Goal: Task Accomplishment & Management: Manage account settings

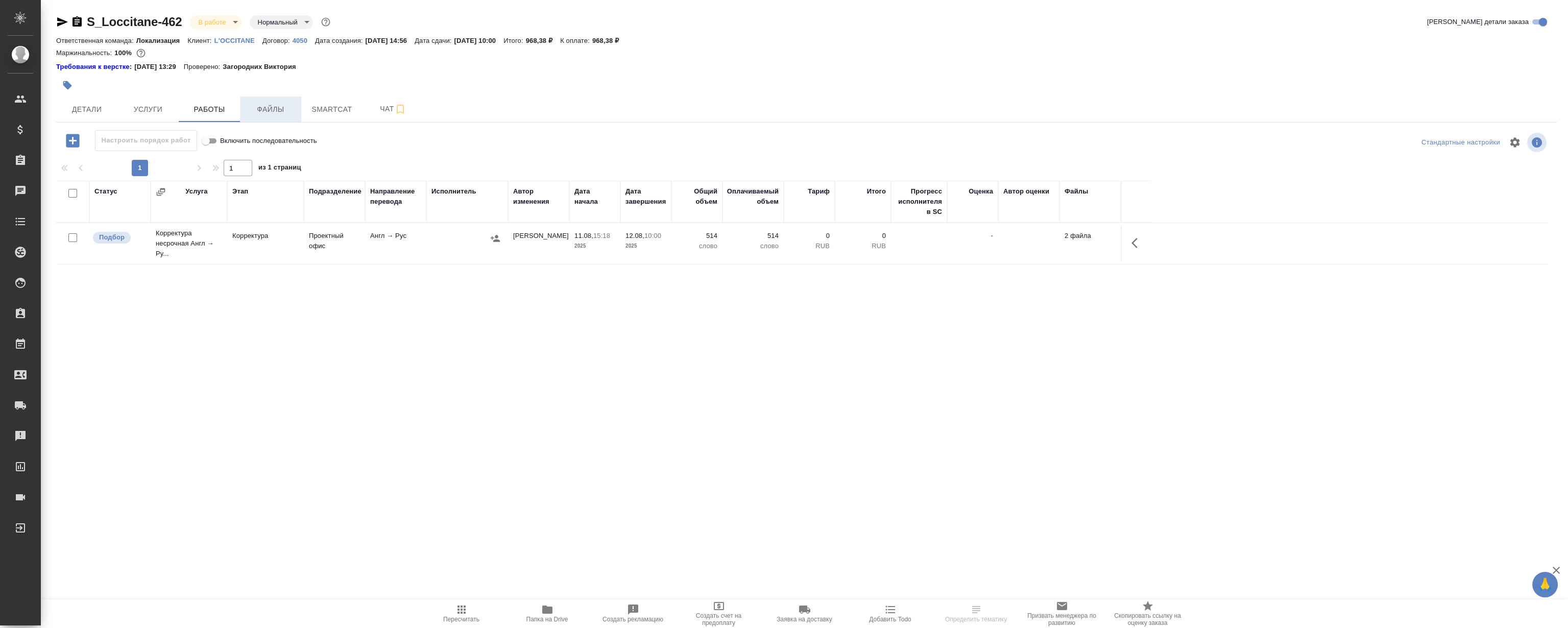
click at [270, 111] on span "Файлы" at bounding box center [270, 110] width 49 height 13
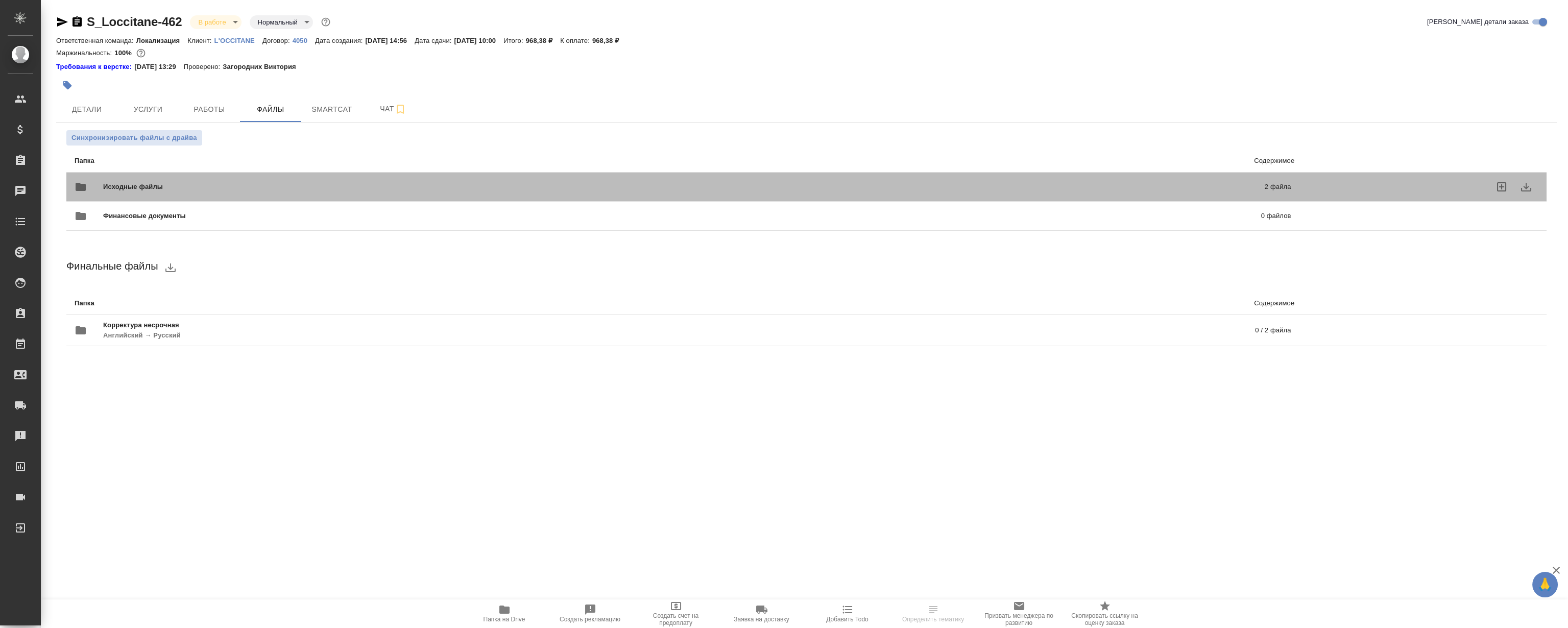
click at [345, 181] on div "Исходные файлы 2 файла" at bounding box center [683, 186] width 1217 height 24
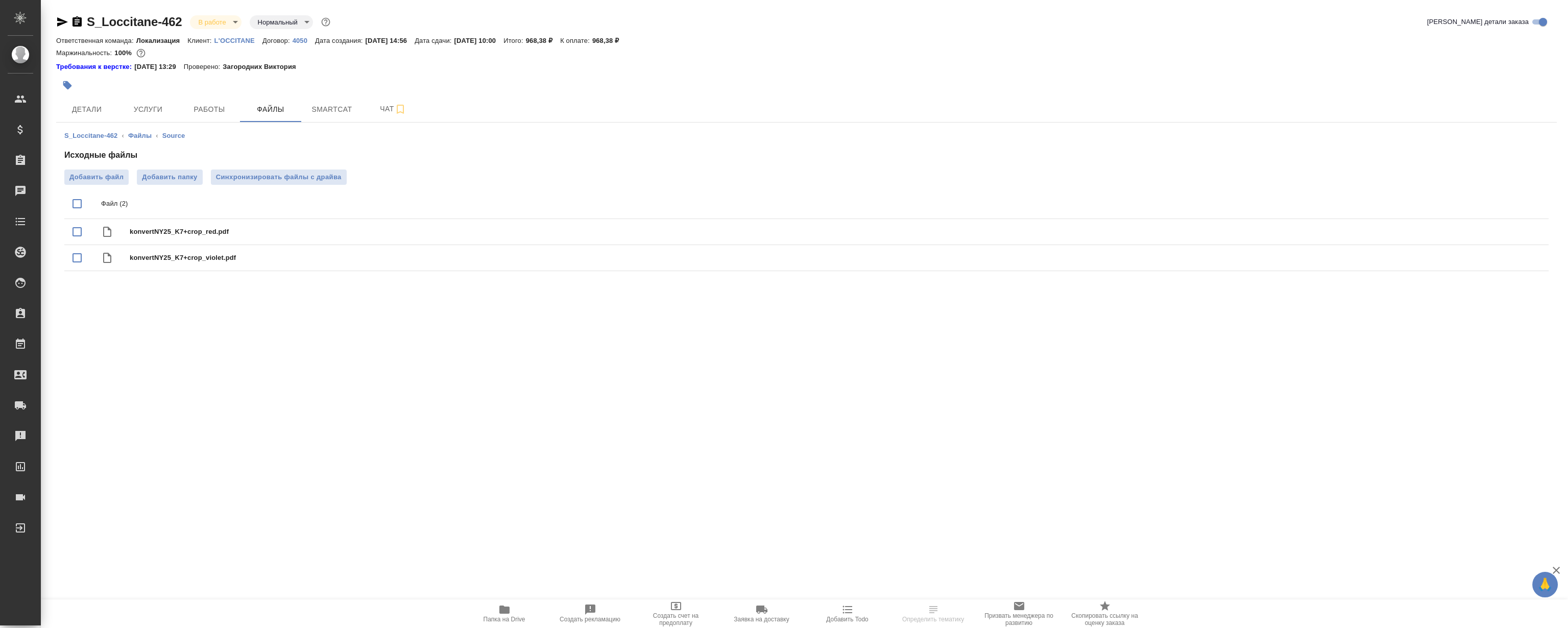
click at [77, 204] on input "checkbox" at bounding box center [77, 204] width 22 height 22
checkbox input "true"
click at [1502, 204] on icon "download" at bounding box center [1503, 205] width 10 height 9
click at [515, 608] on span "Папка на Drive" at bounding box center [504, 614] width 74 height 20
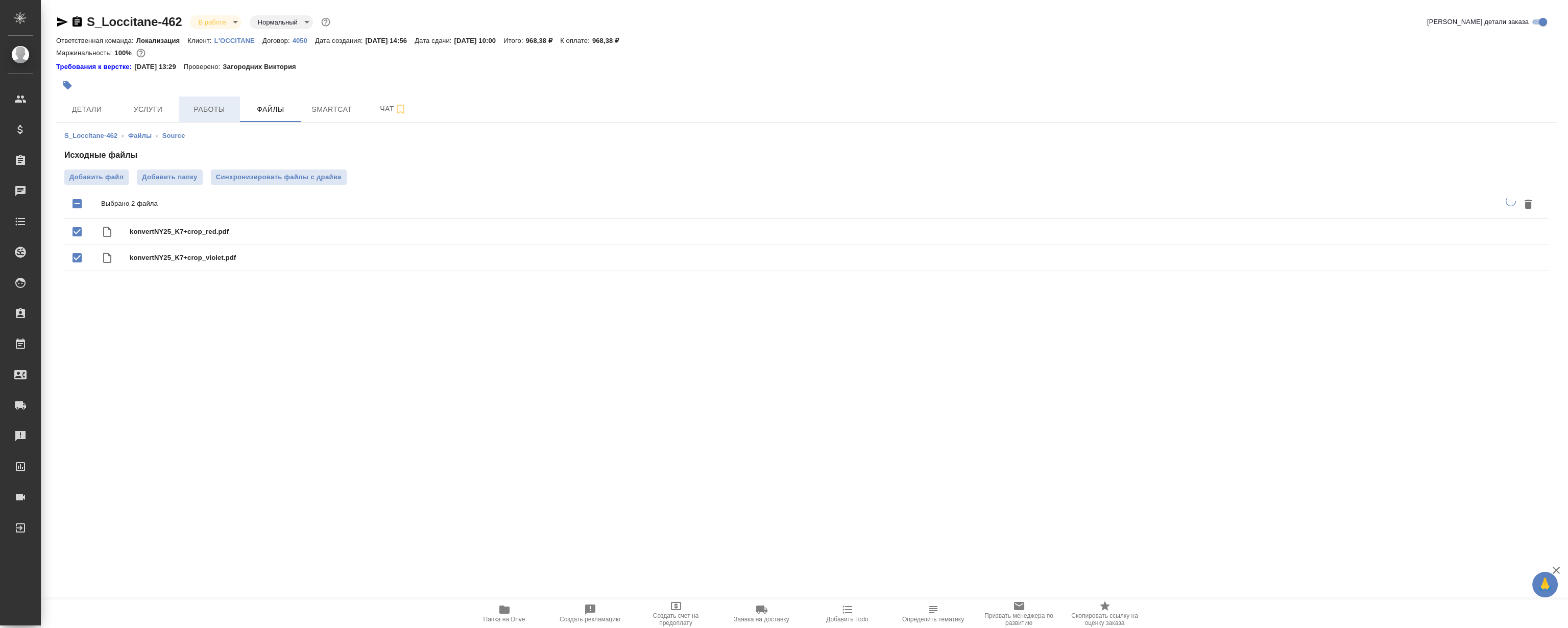
click at [219, 108] on span "Работы" at bounding box center [209, 110] width 49 height 13
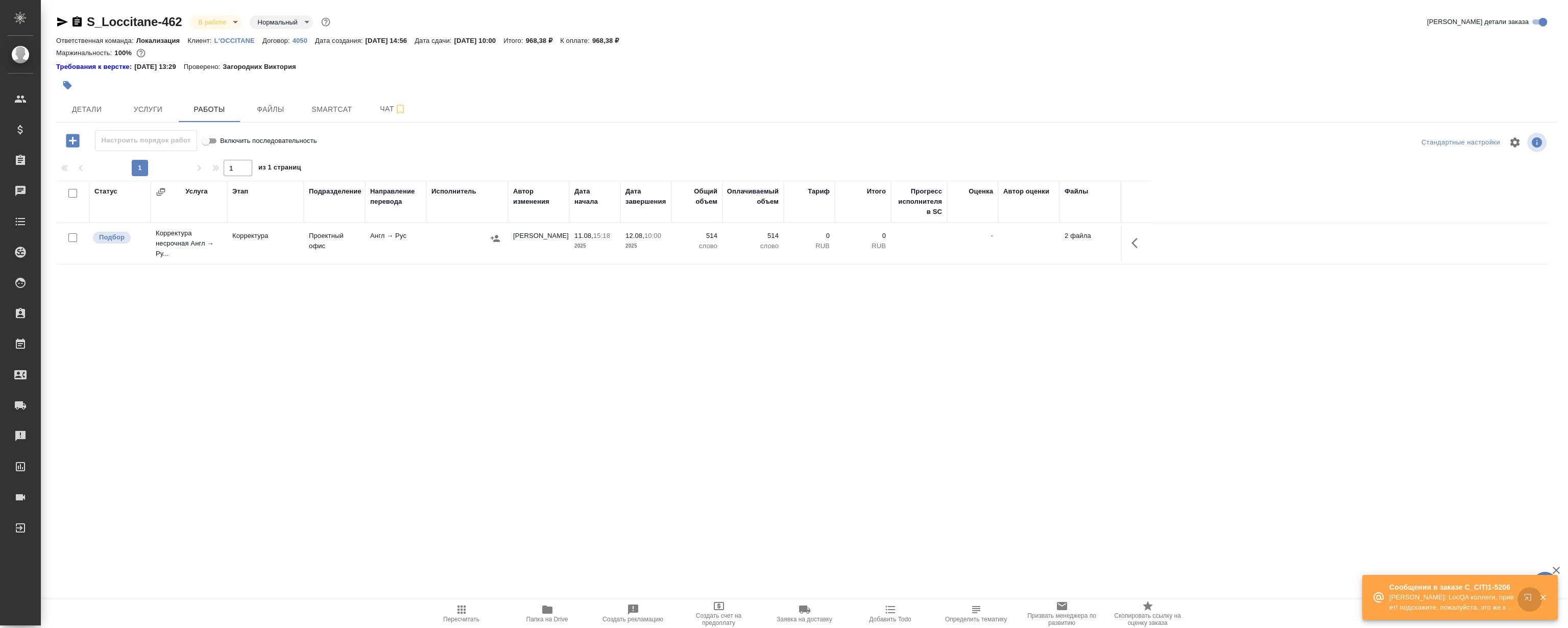
click at [1524, 597] on icon "button" at bounding box center [1530, 599] width 13 height 13
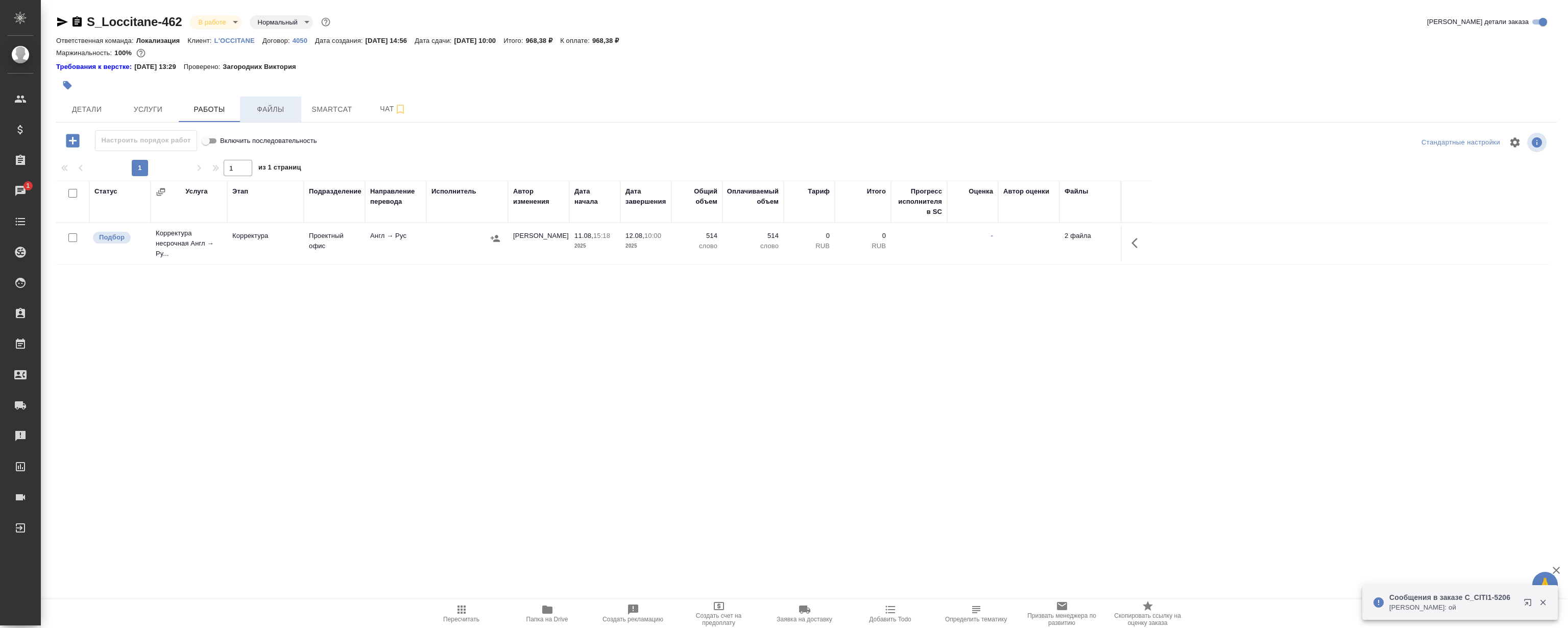
click at [284, 97] on button "Файлы" at bounding box center [270, 109] width 61 height 25
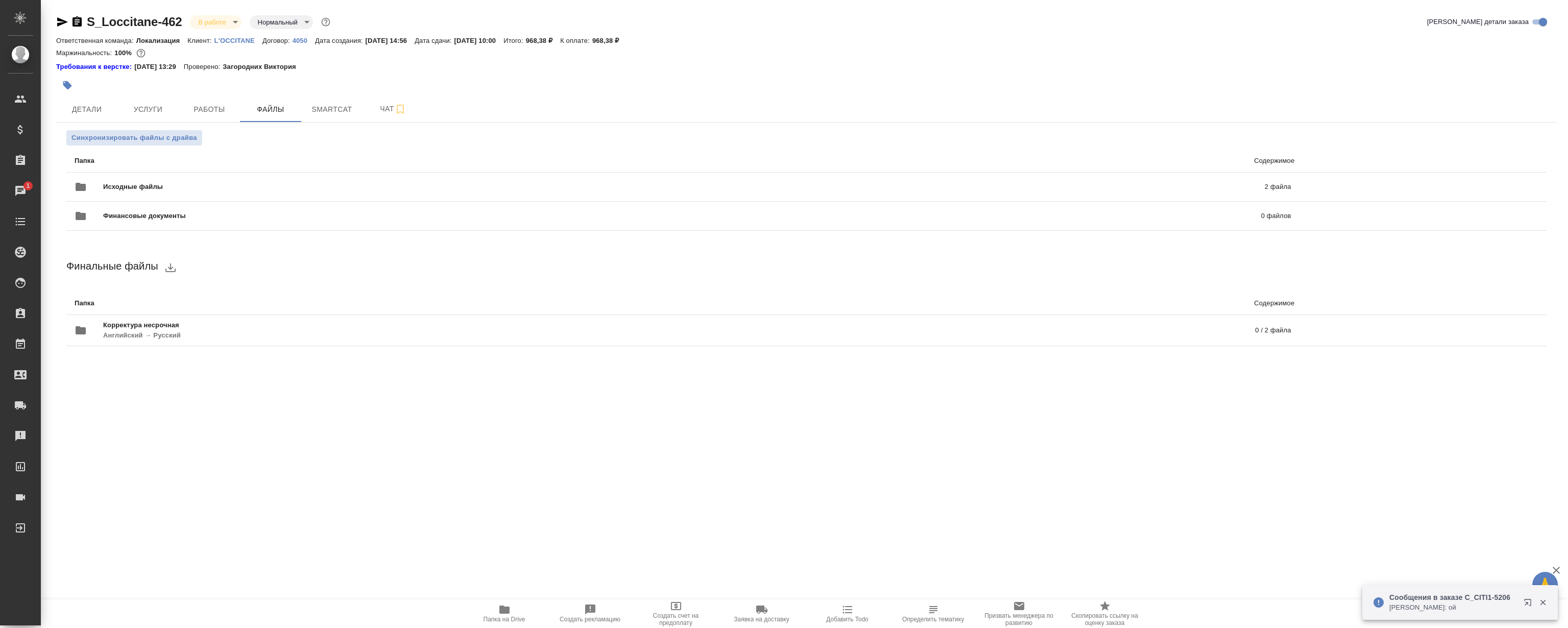
click at [348, 455] on div ".cls-1 fill:#fff; AWATERA Magerramov Ruslan Клиенты Спецификации Заказы 1 Чаты …" at bounding box center [784, 314] width 1568 height 628
click at [348, 468] on div ".cls-1 fill:#fff; AWATERA Magerramov Ruslan Клиенты Спецификации Заказы 1 Чаты …" at bounding box center [784, 314] width 1568 height 628
click at [1524, 599] on icon "button" at bounding box center [1530, 605] width 13 height 13
click at [509, 619] on span "Папка на Drive" at bounding box center [504, 619] width 42 height 7
click at [504, 616] on span "Папка на Drive" at bounding box center [504, 619] width 42 height 7
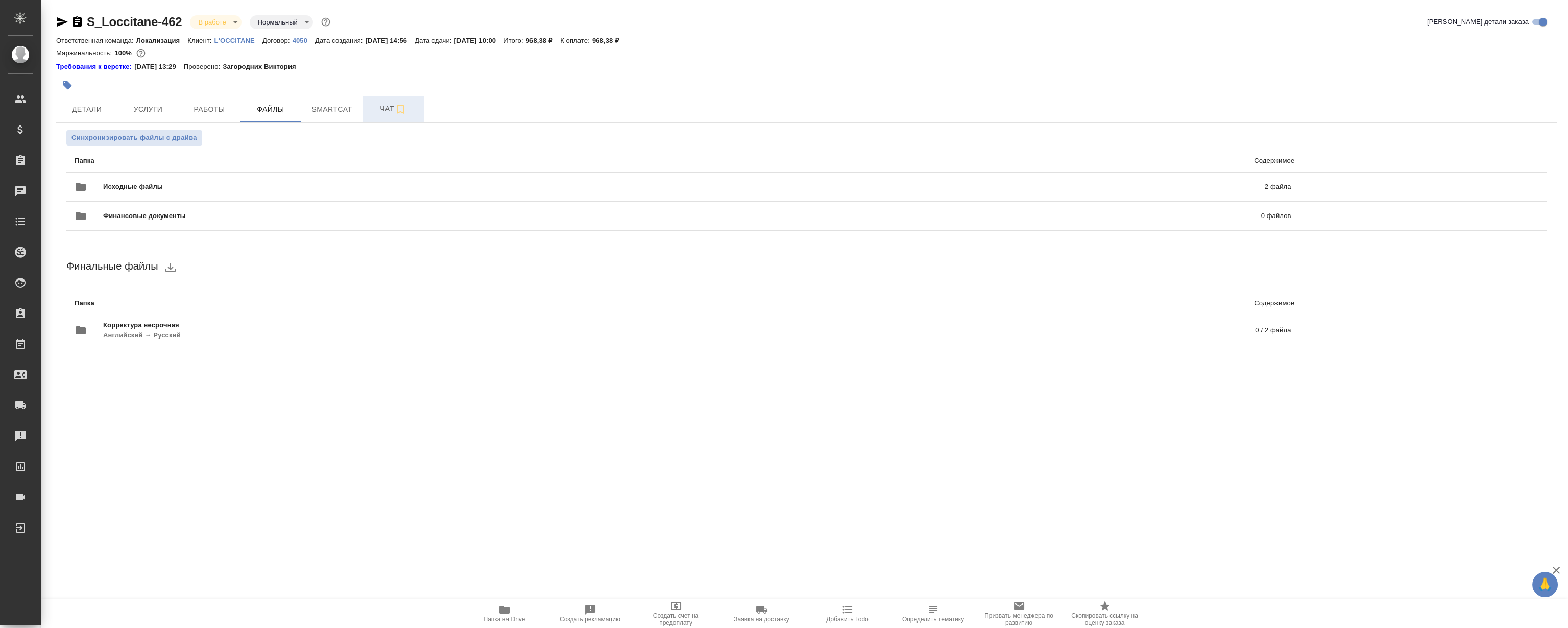
click at [381, 103] on span "Чат" at bounding box center [393, 109] width 49 height 13
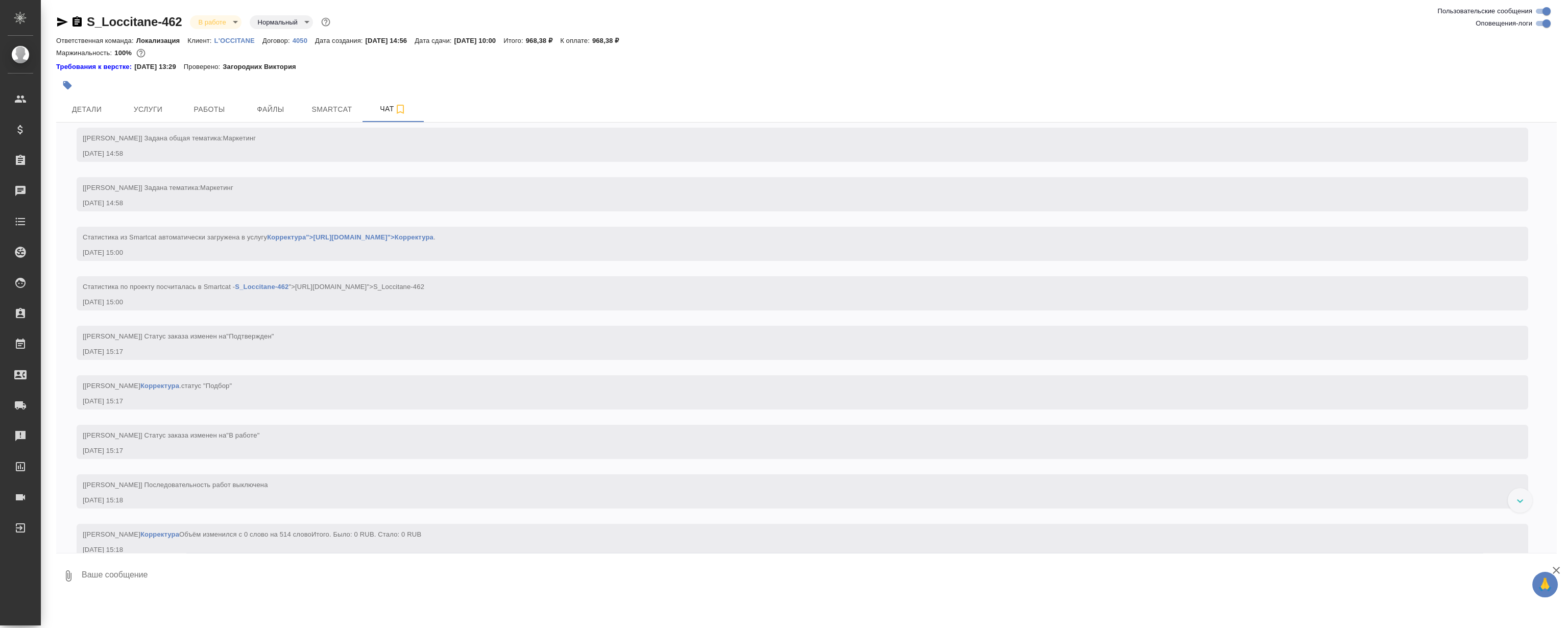
scroll to position [218, 0]
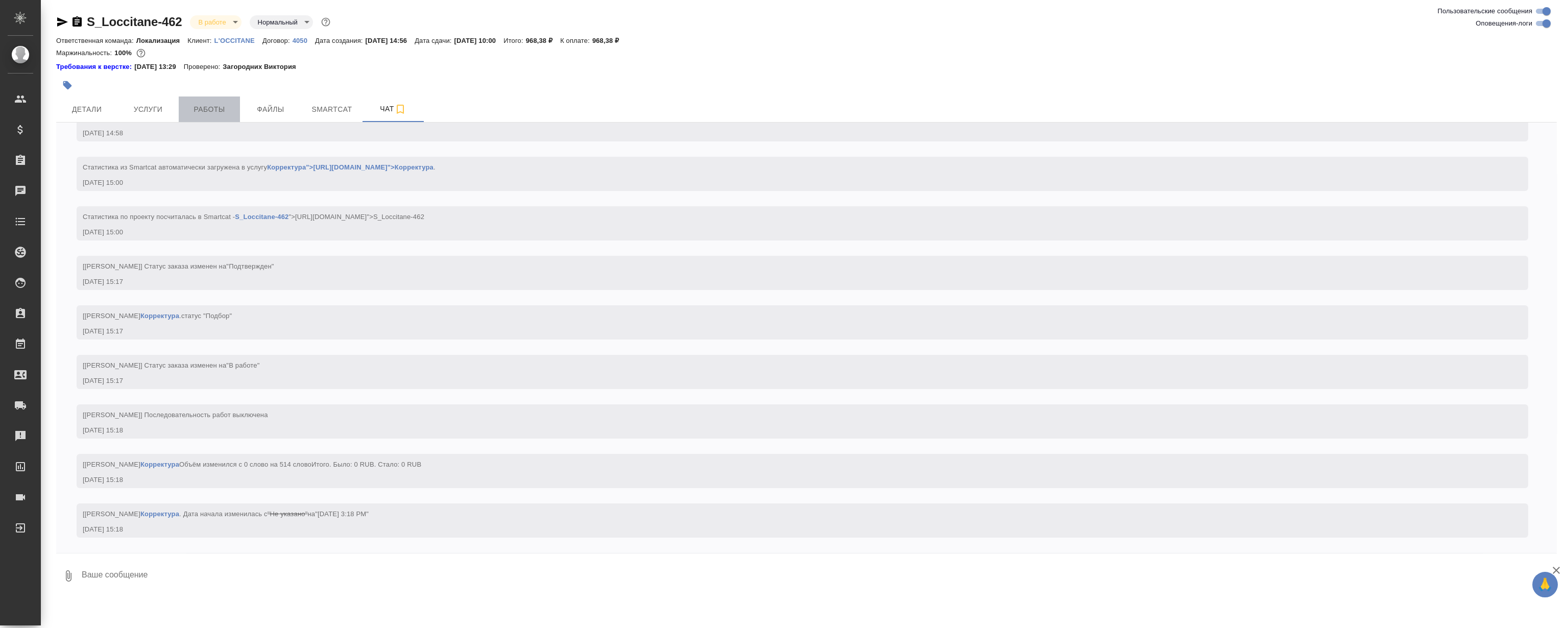
click at [218, 107] on span "Работы" at bounding box center [209, 110] width 49 height 13
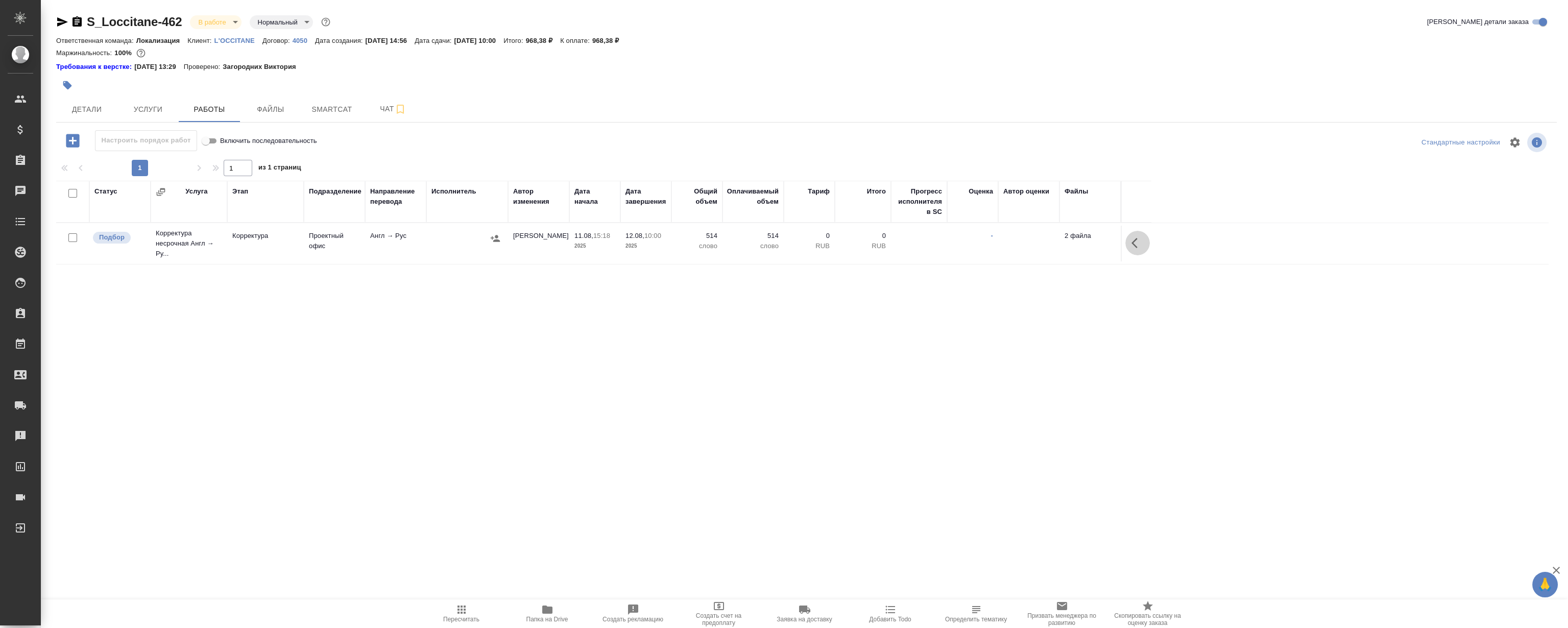
click at [1144, 244] on button "button" at bounding box center [1137, 243] width 24 height 24
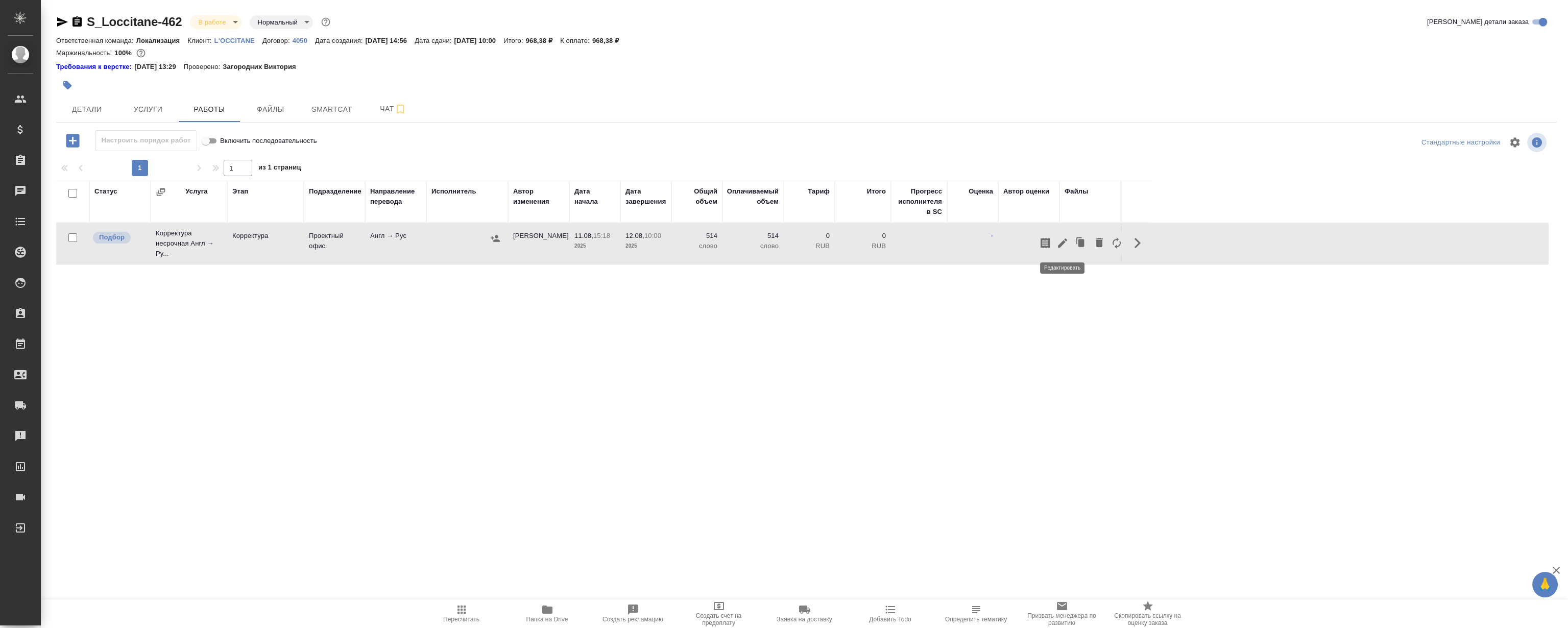
click at [1057, 244] on icon "button" at bounding box center [1063, 243] width 13 height 13
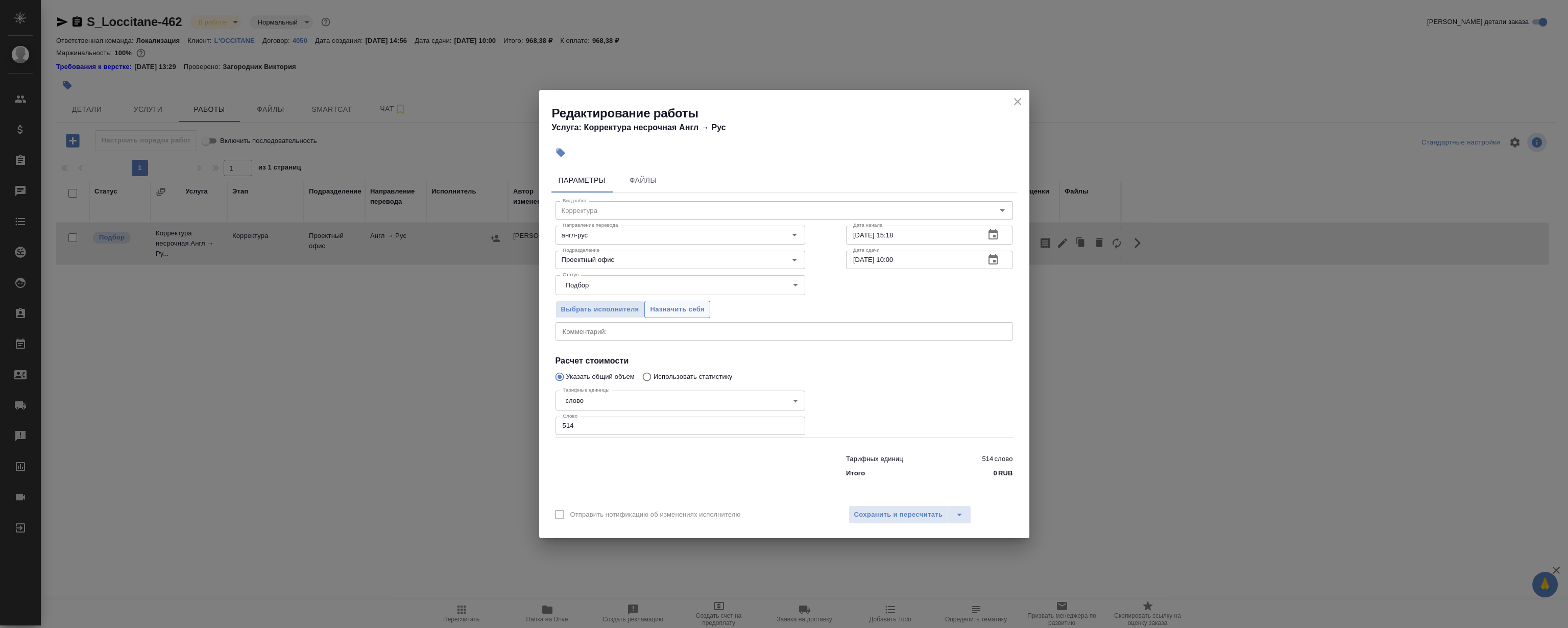
click at [668, 312] on span "Назначить себя" at bounding box center [677, 309] width 54 height 12
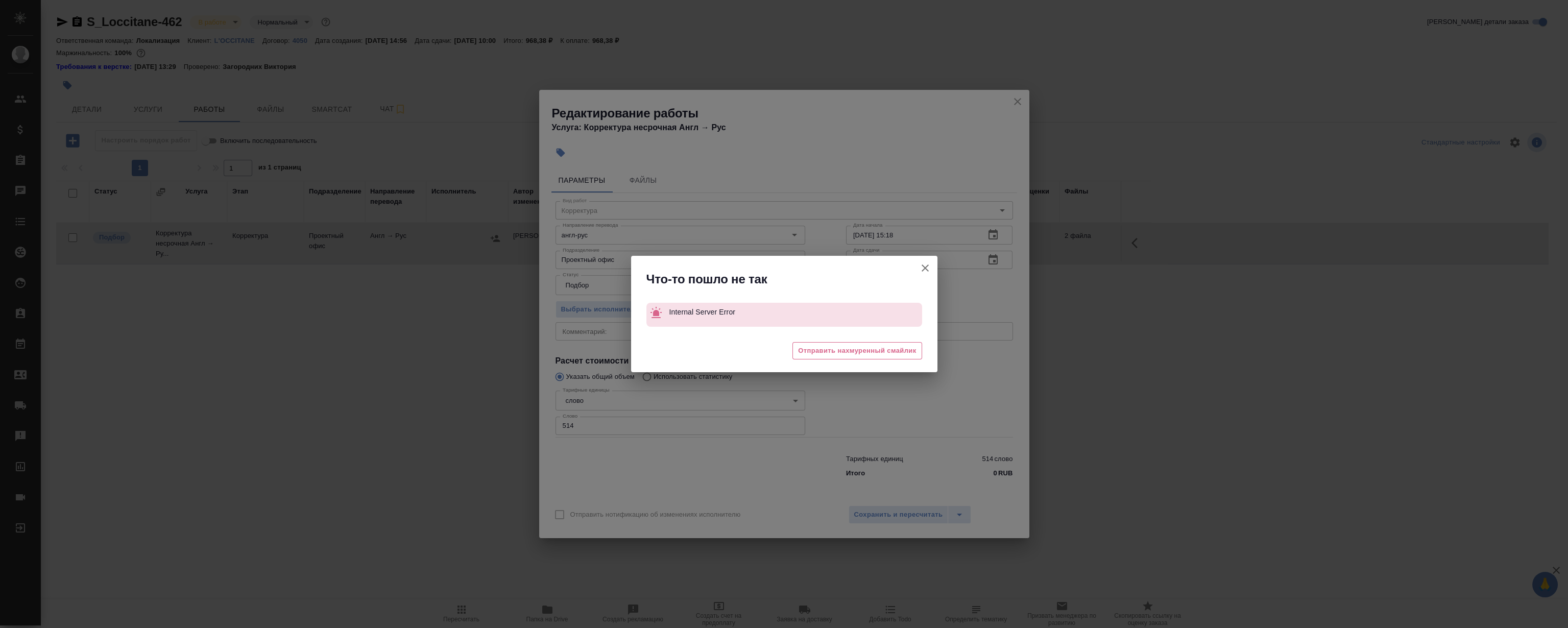
click at [924, 267] on icon "button" at bounding box center [926, 268] width 13 height 13
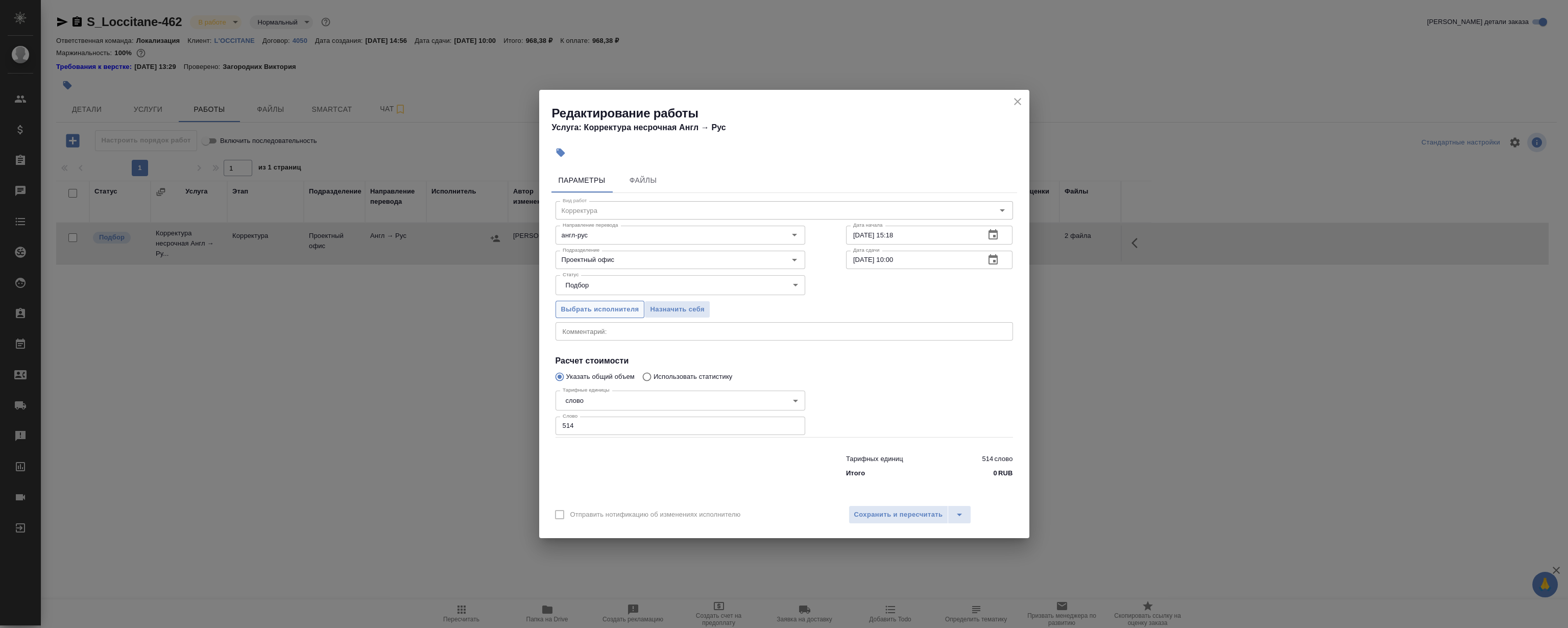
click at [604, 313] on span "Выбрать исполнителя" at bounding box center [599, 309] width 78 height 12
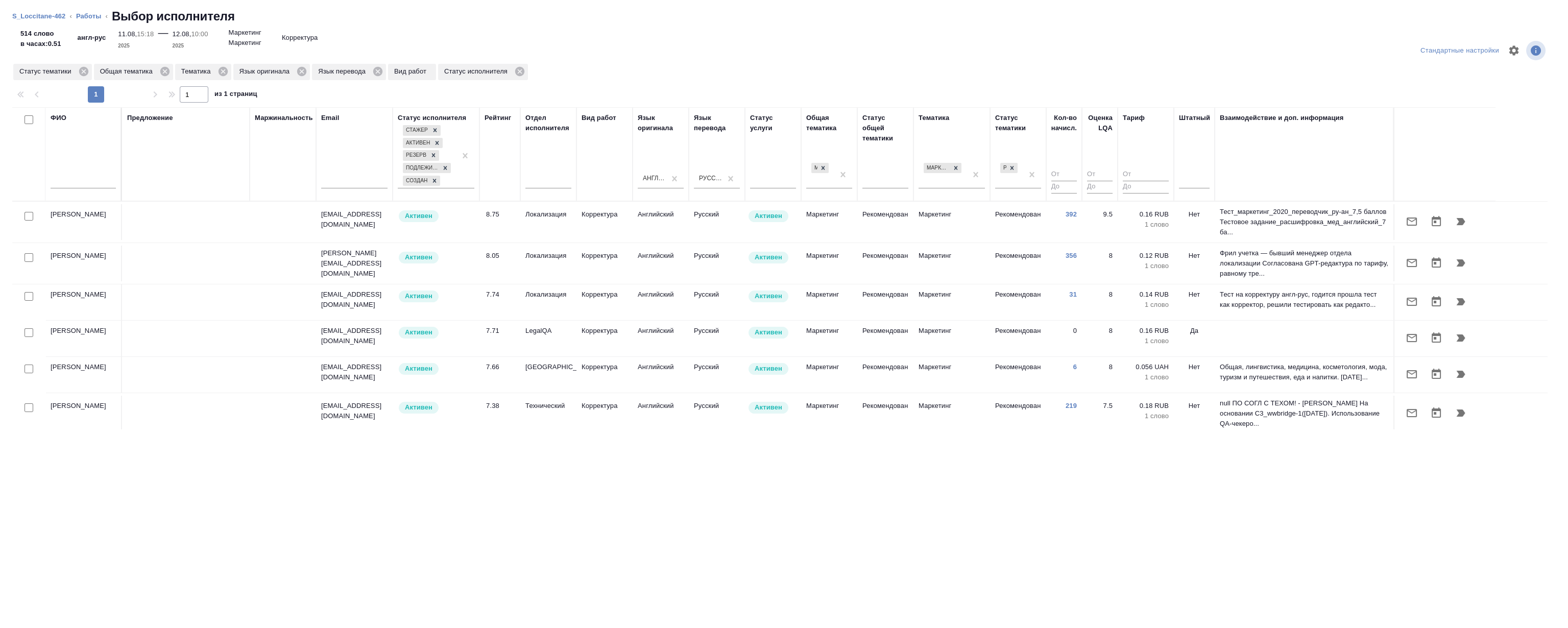
scroll to position [243, 0]
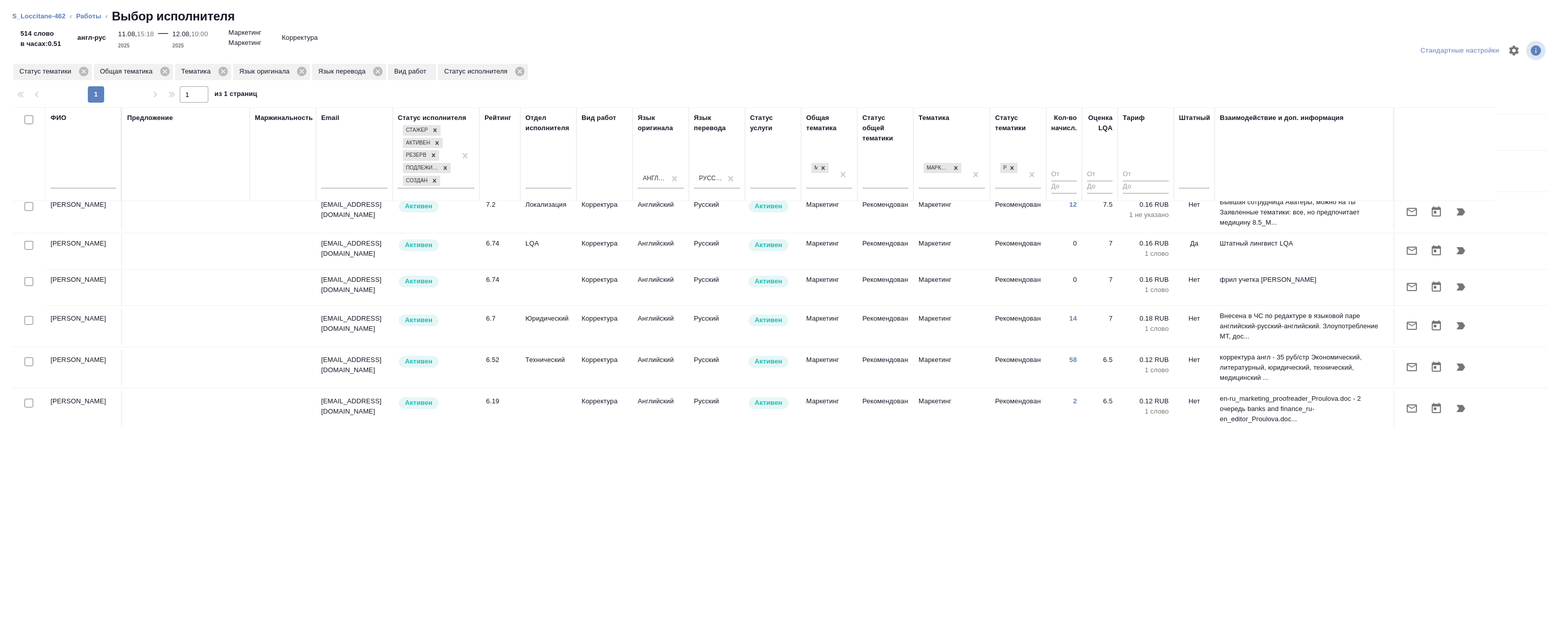
click at [94, 181] on input "text" at bounding box center [83, 181] width 66 height 13
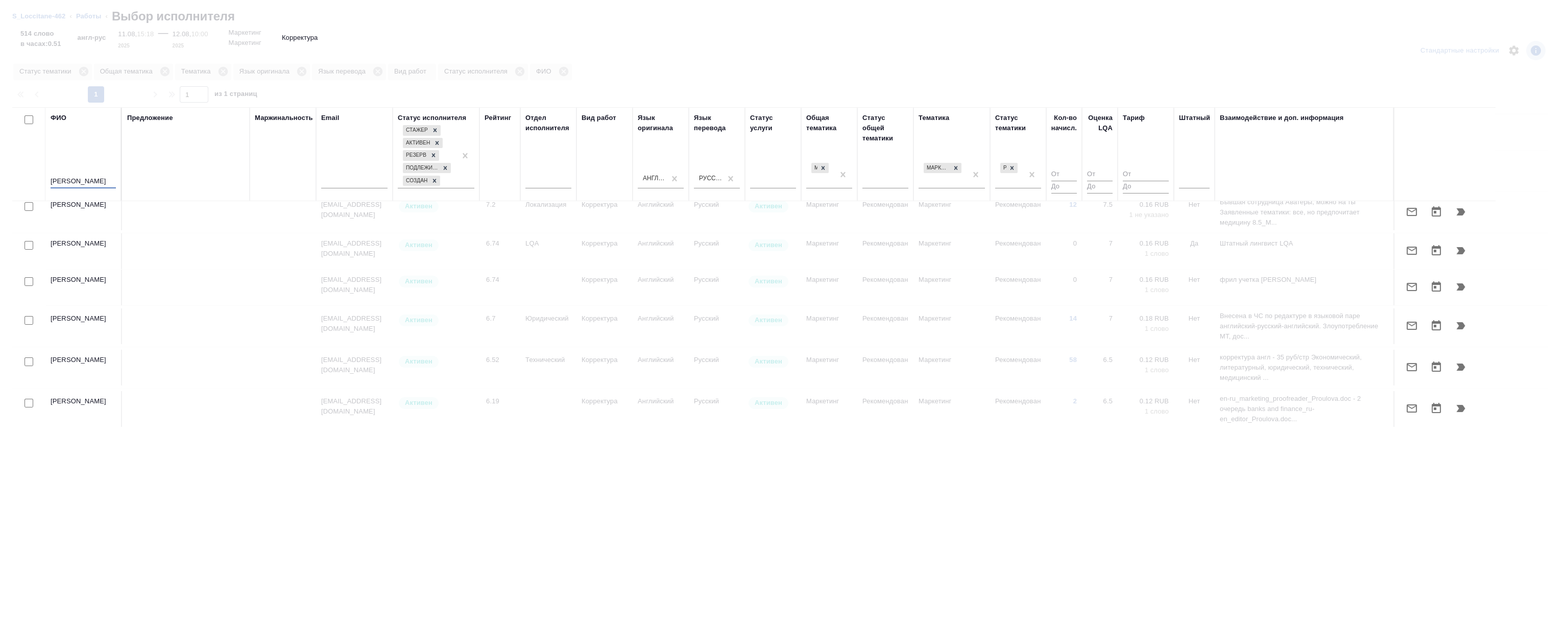
scroll to position [0, 0]
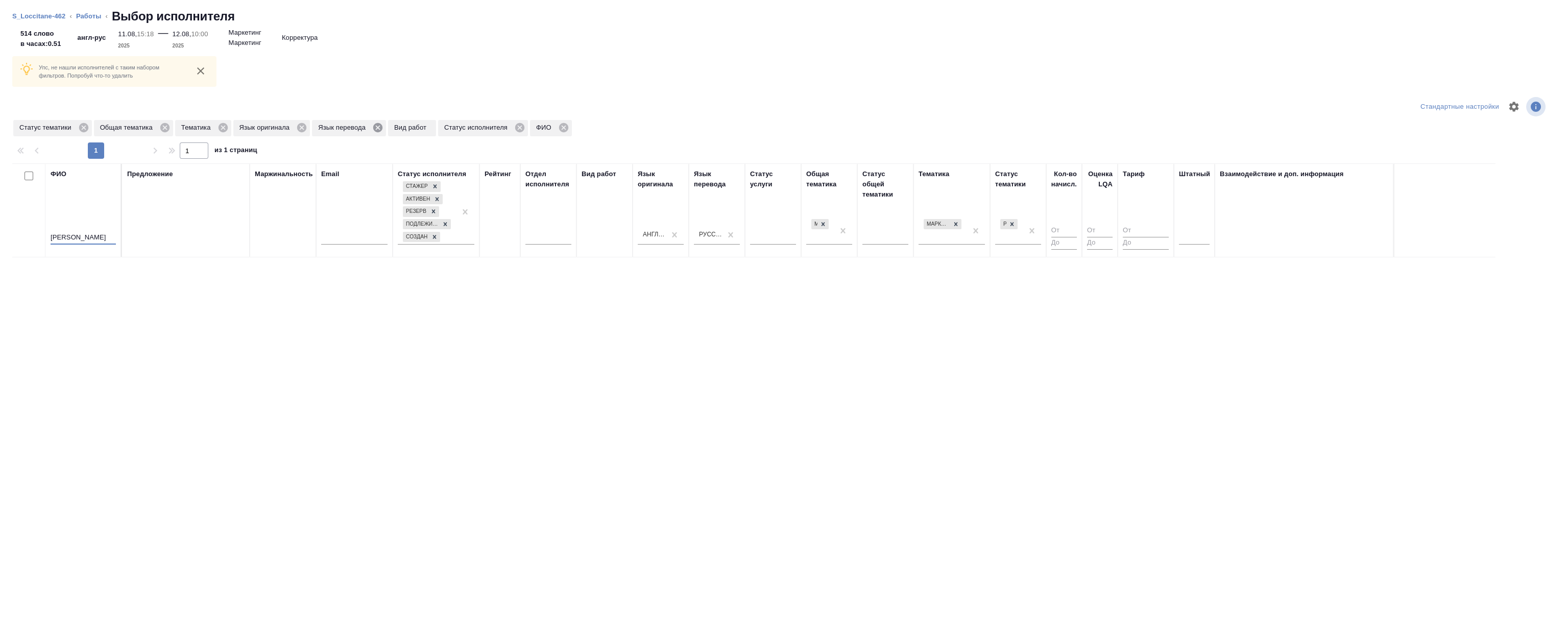
type input "магер"
click at [376, 127] on icon at bounding box center [377, 128] width 9 height 9
click at [303, 130] on icon at bounding box center [302, 128] width 9 height 9
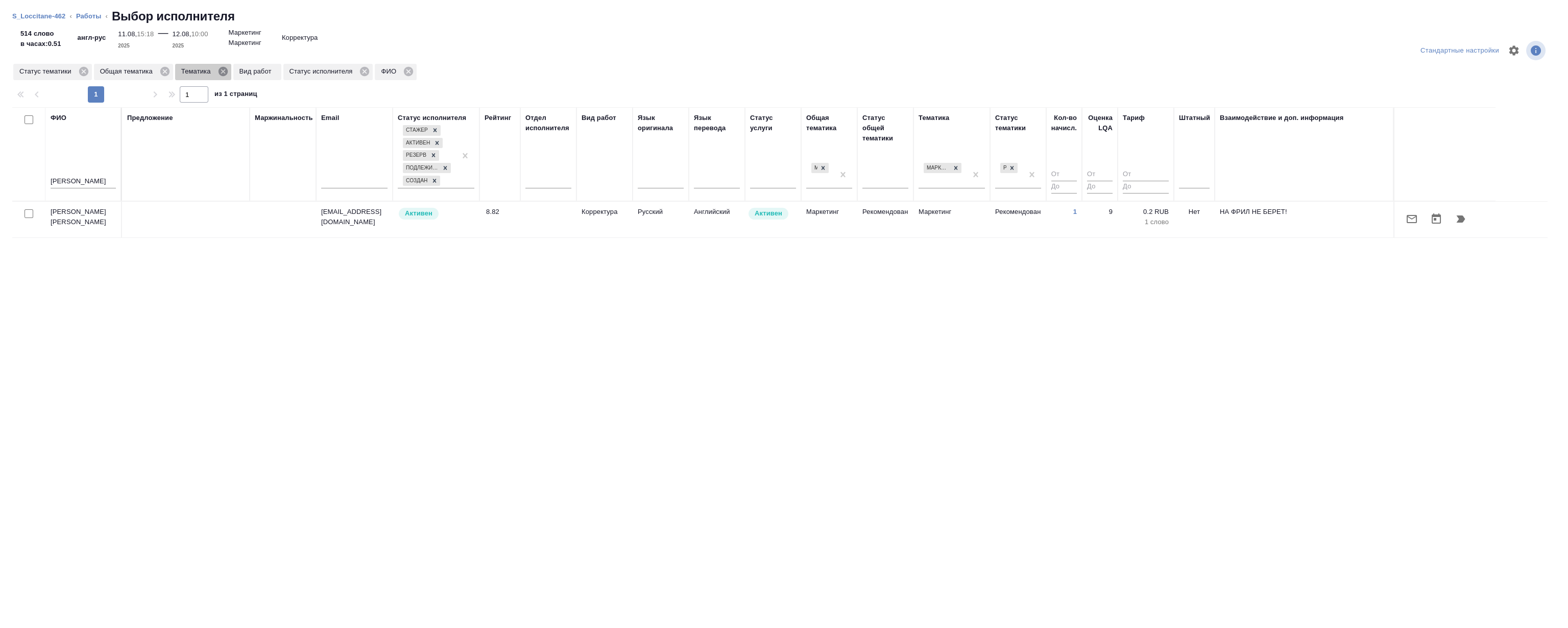
click at [222, 71] on icon at bounding box center [223, 71] width 12 height 12
click at [165, 72] on icon at bounding box center [164, 71] width 9 height 9
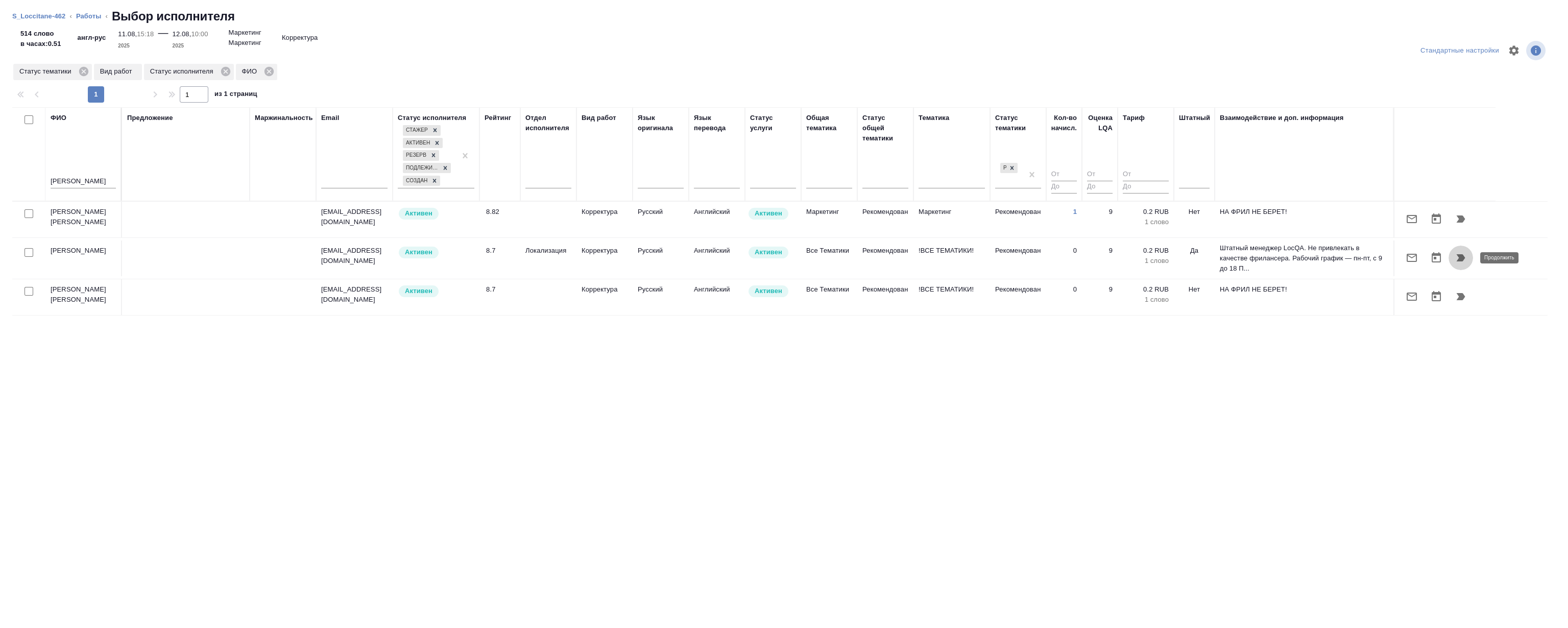
click at [1461, 261] on icon "button" at bounding box center [1461, 258] width 13 height 13
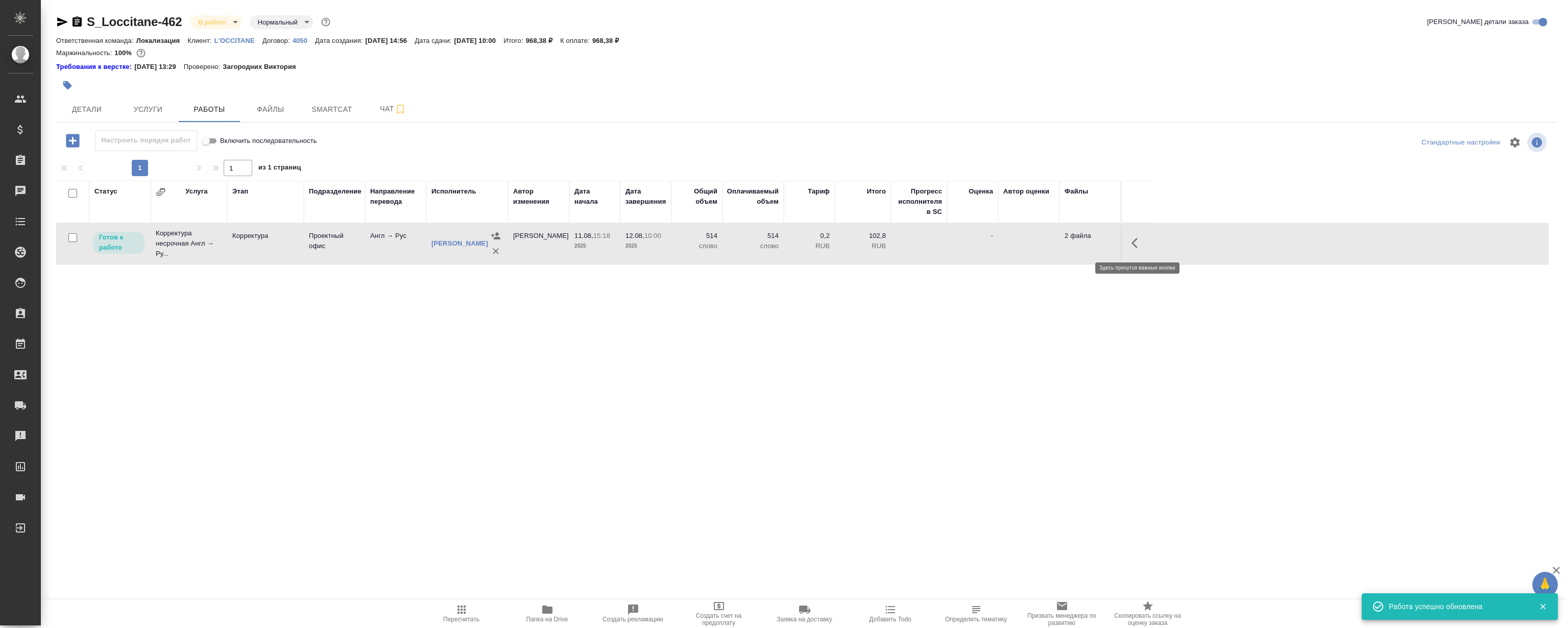
click at [1141, 234] on button "button" at bounding box center [1137, 243] width 24 height 24
click at [1060, 245] on icon "button" at bounding box center [1062, 243] width 9 height 9
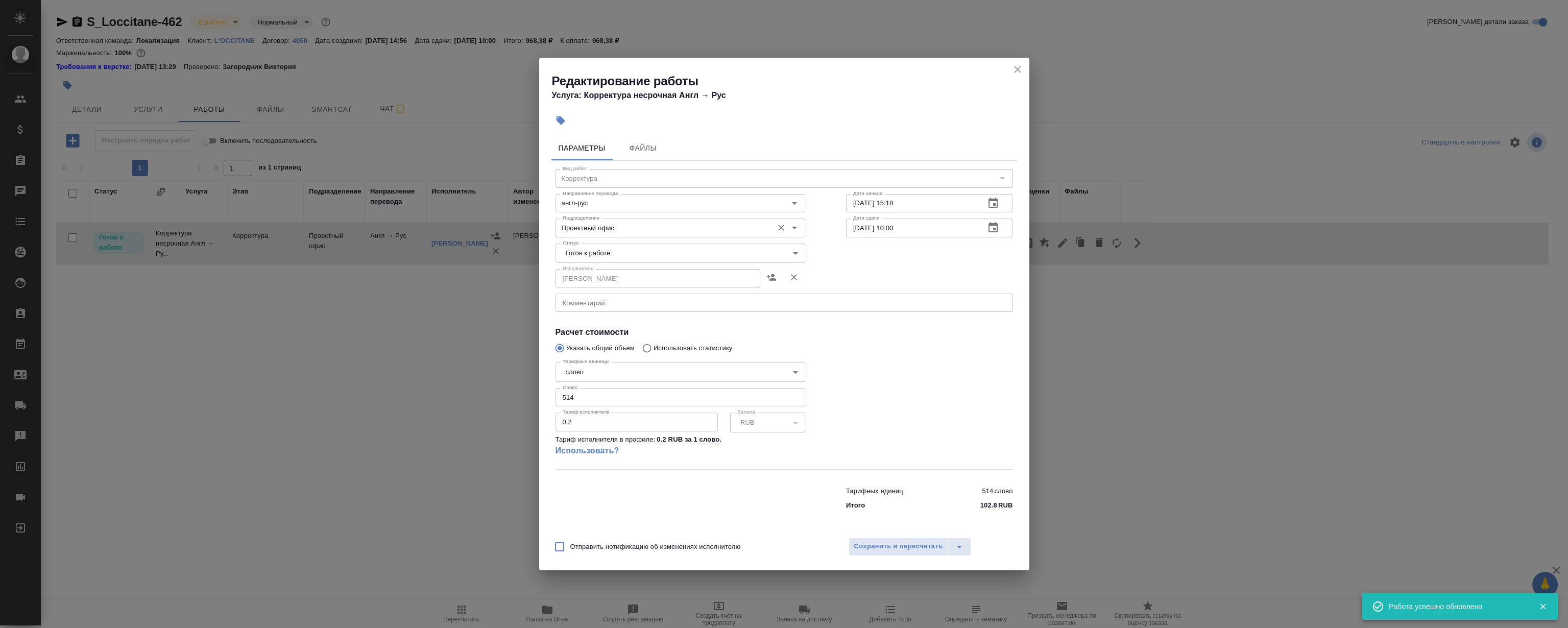
click at [594, 230] on input "Проектный офис" at bounding box center [663, 228] width 209 height 13
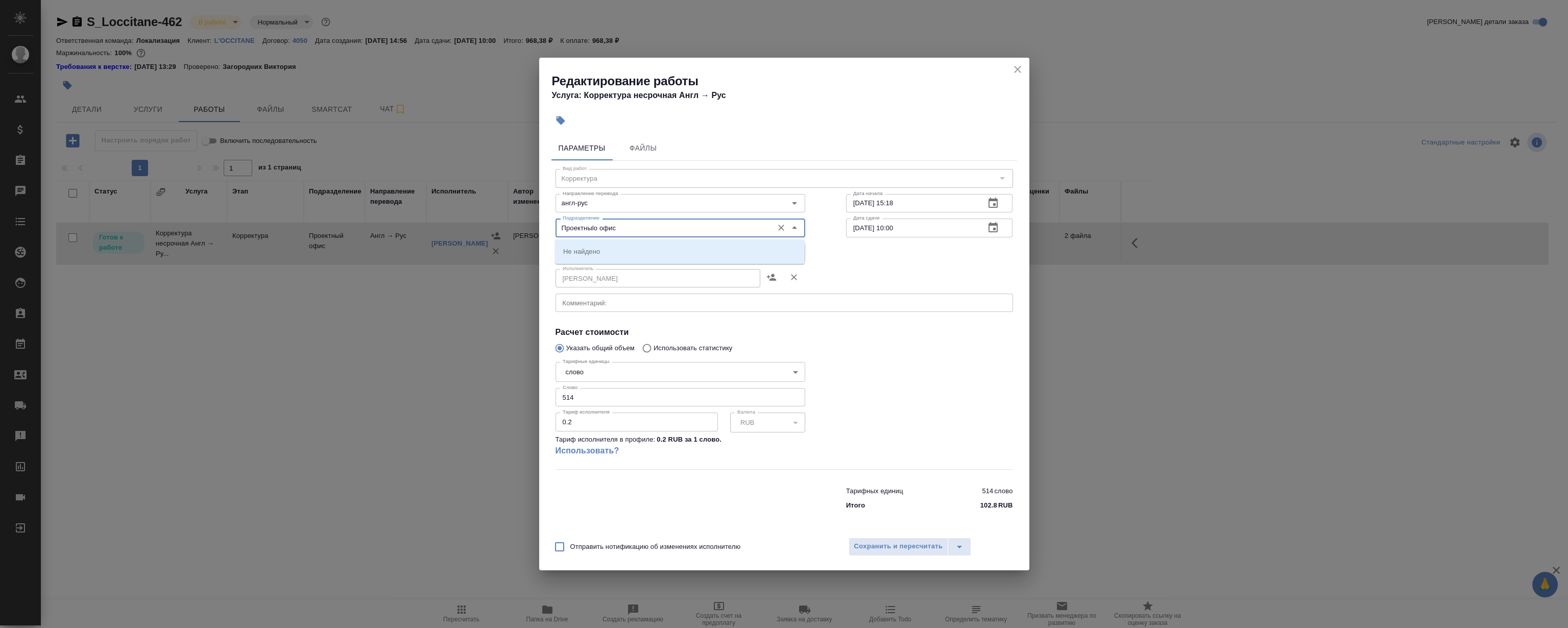
drag, startPoint x: 467, startPoint y: 225, endPoint x: 329, endPoint y: 216, distance: 138.3
click at [329, 216] on div "Редактирование работы Услуга: Корректура несрочная Англ → Рус Параметры Файлы В…" at bounding box center [784, 314] width 1568 height 628
click at [623, 257] on li "LocQA" at bounding box center [680, 251] width 250 height 18
type input "LocQA"
click at [606, 245] on body "🙏 .cls-1 fill:#fff; AWATERA Magerramov Ruslan Клиенты Спецификации Заказы 0 Чат…" at bounding box center [784, 314] width 1568 height 628
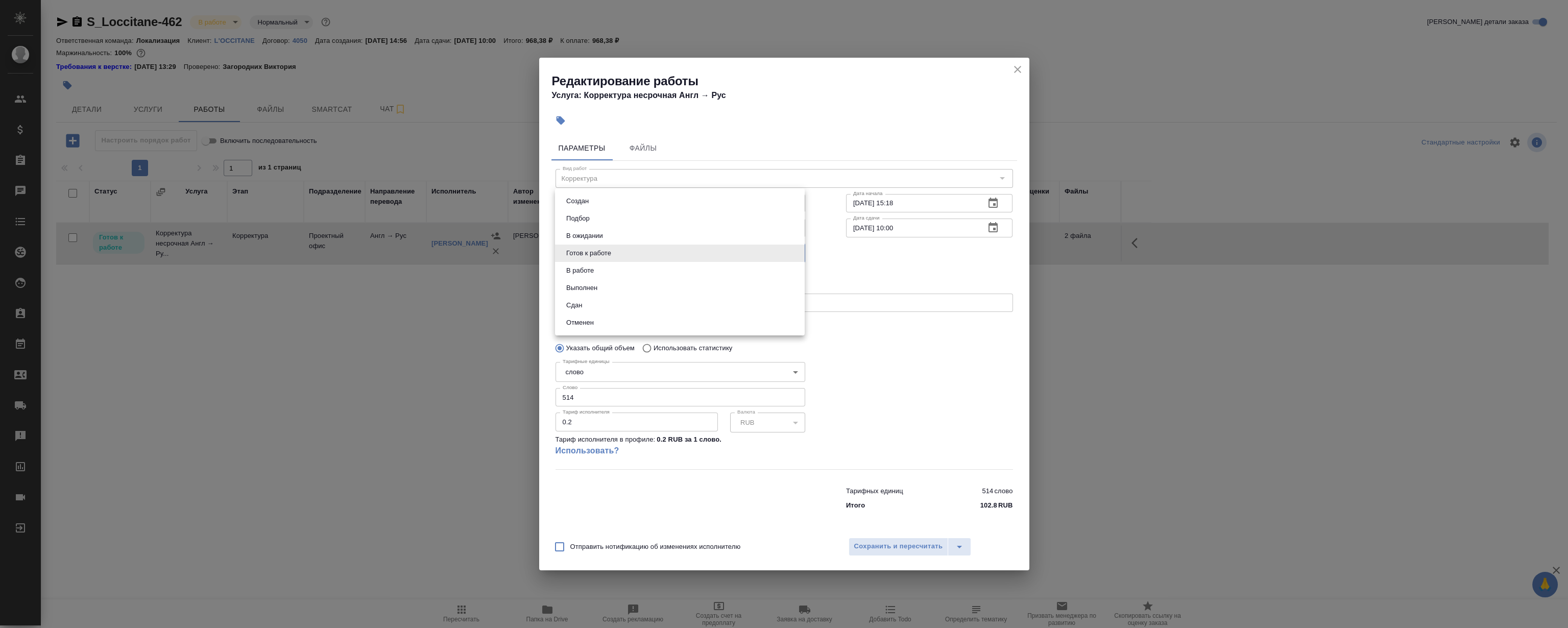
click at [593, 297] on li "Сдан" at bounding box center [680, 305] width 250 height 17
type input "closed"
click at [903, 546] on span "Сохранить и пересчитать" at bounding box center [899, 546] width 89 height 12
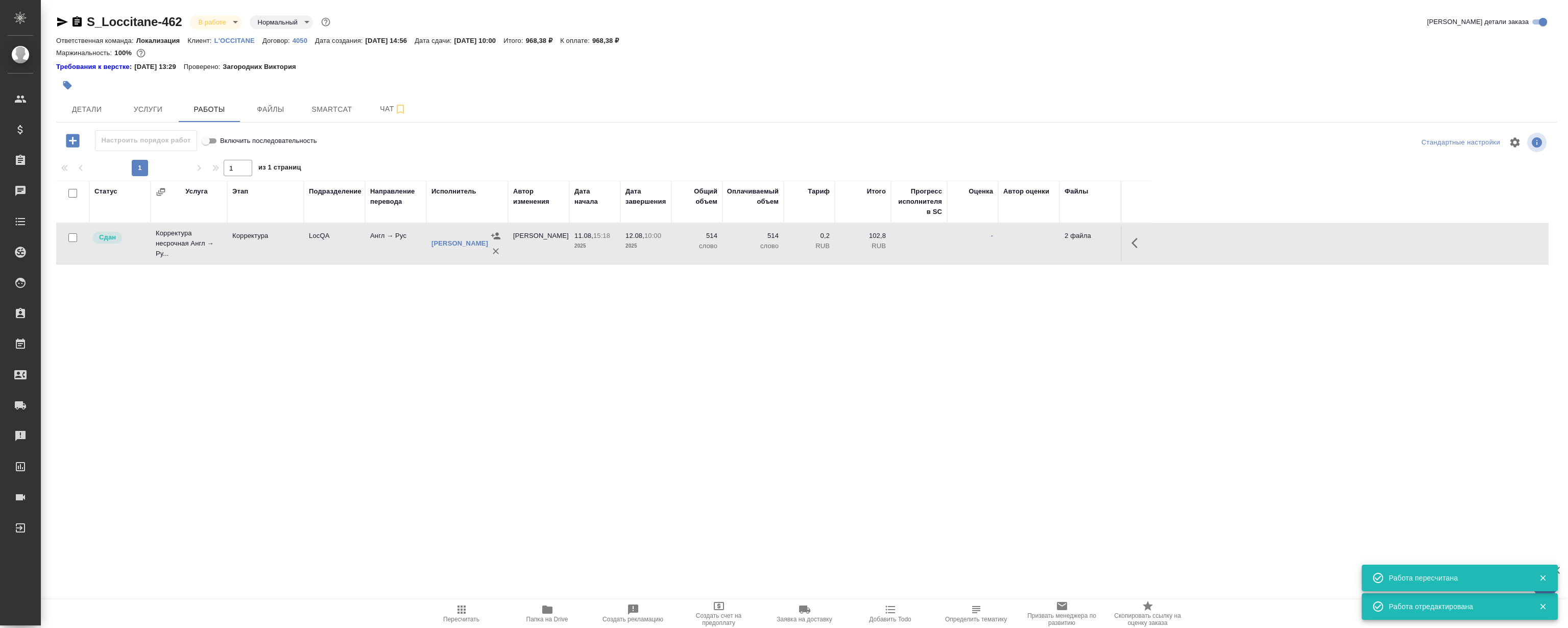
drag, startPoint x: 641, startPoint y: 378, endPoint x: 555, endPoint y: 385, distance: 86.3
click at [641, 376] on div "Статус Услуга Этап Подразделение Направление перевода Исполнитель Автор изменен…" at bounding box center [802, 296] width 1493 height 230
drag, startPoint x: 455, startPoint y: 403, endPoint x: 311, endPoint y: 46, distance: 384.9
click at [454, 402] on div "Статус Услуга Этап Подразделение Направление перевода Исполнитель Автор изменен…" at bounding box center [802, 296] width 1493 height 230
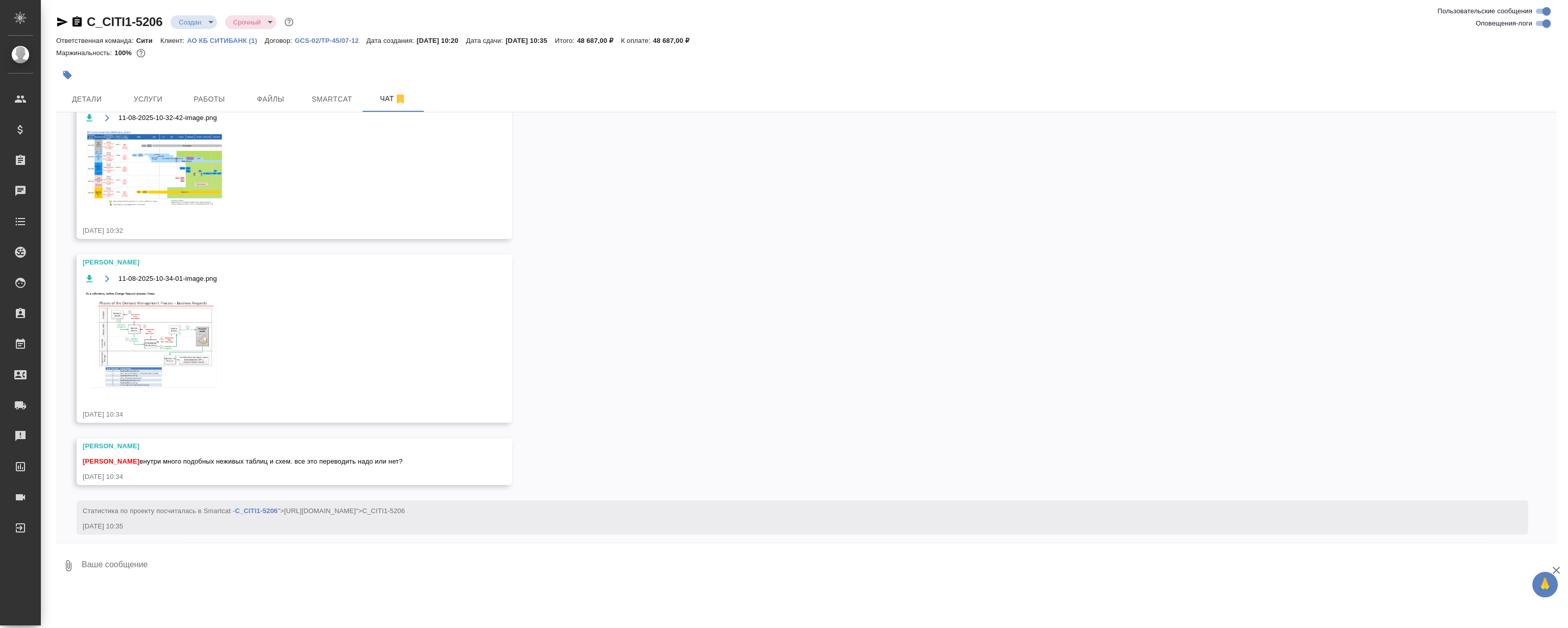
click at [673, 234] on div "11.08, понедельник [Лямина Надежда] Клиент оставил комментарий: "ответственная …" at bounding box center [807, 327] width 1501 height 430
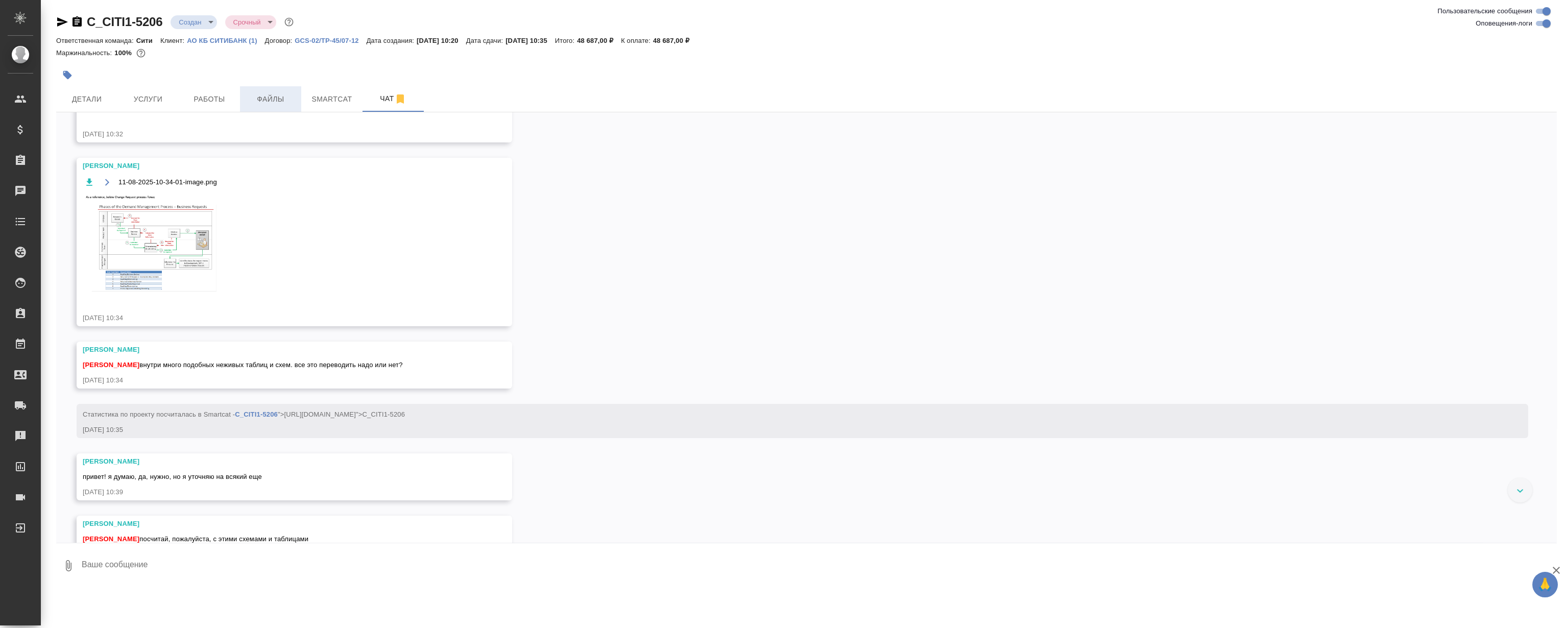
scroll to position [1218, 0]
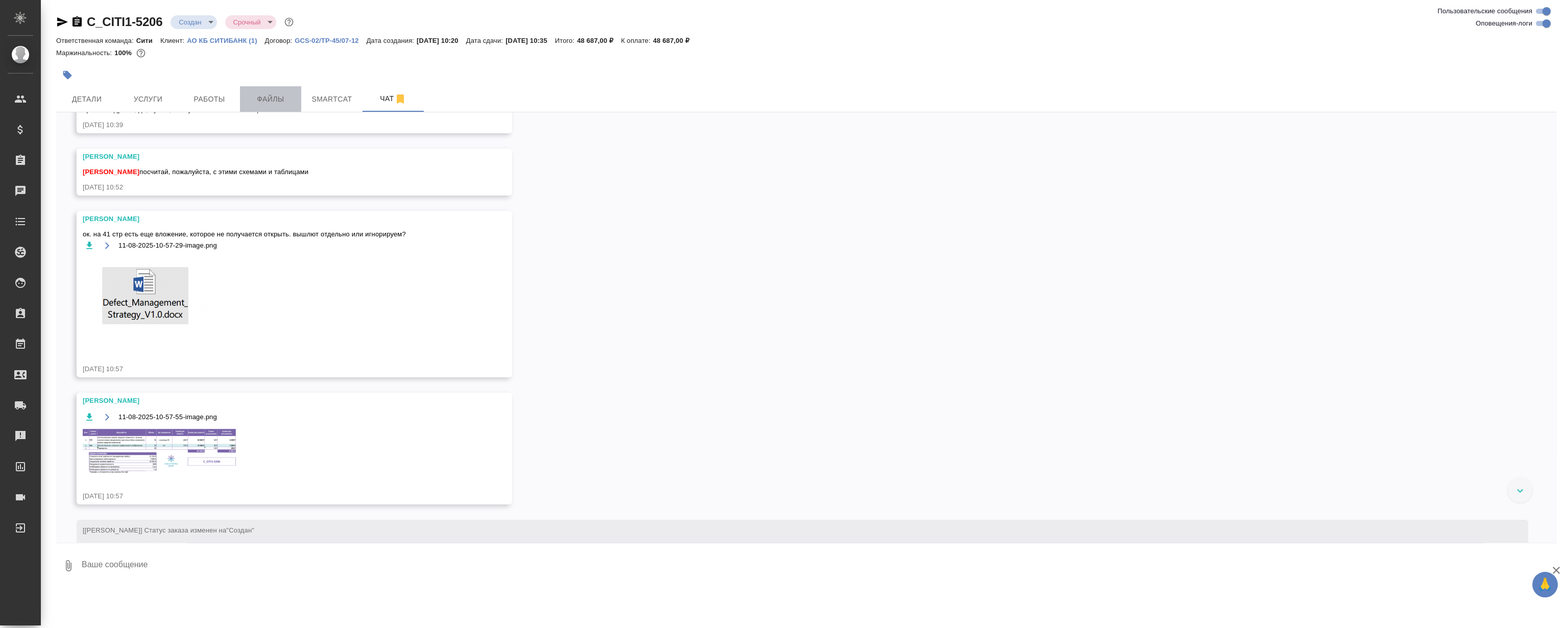
click at [279, 99] on span "Файлы" at bounding box center [270, 99] width 49 height 13
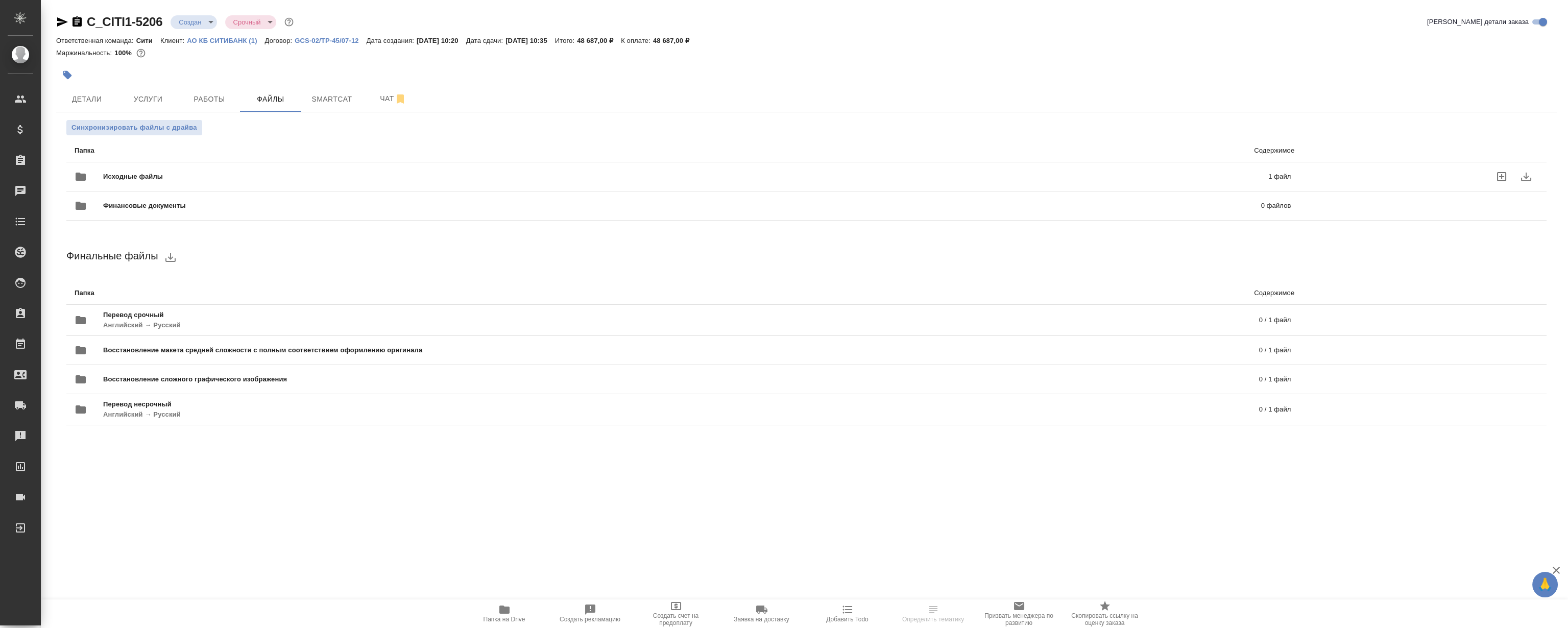
click at [297, 179] on span "Исходные файлы" at bounding box center [410, 176] width 613 height 10
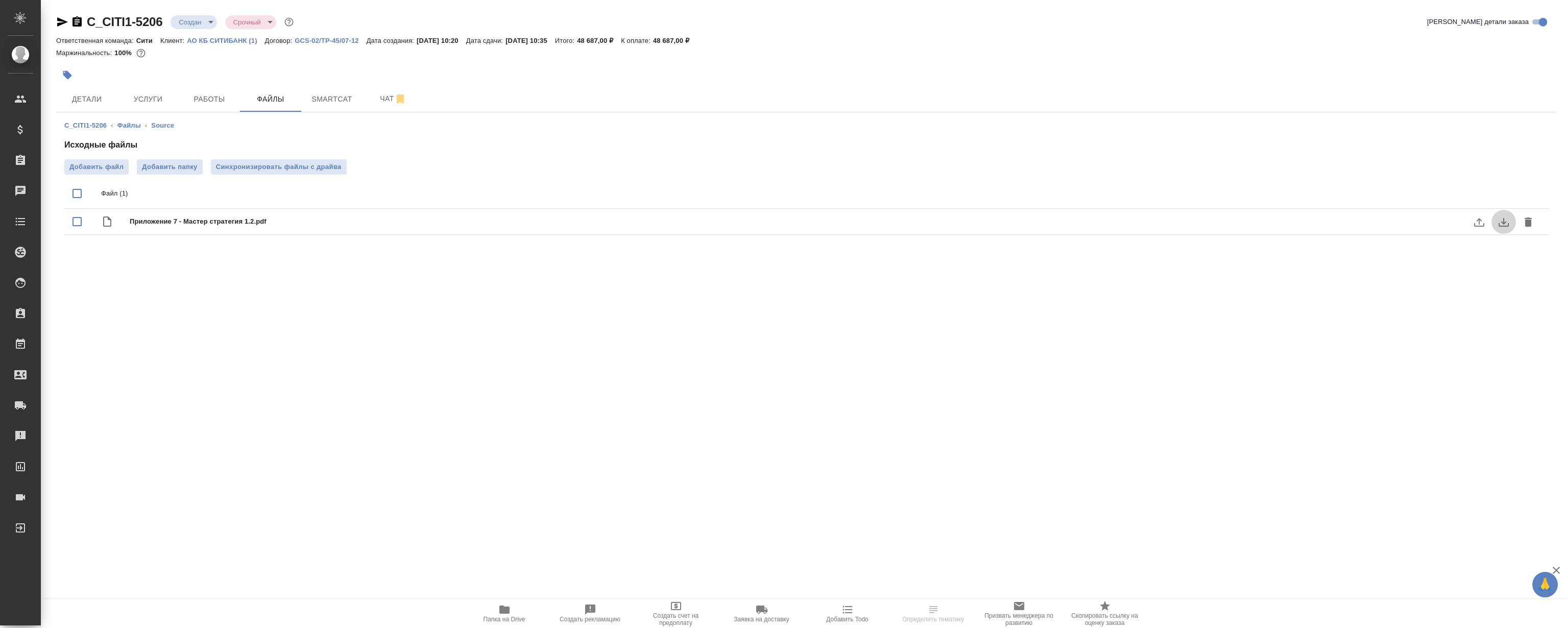
click at [1506, 223] on icon "download" at bounding box center [1504, 222] width 13 height 13
click at [223, 91] on button "Работы" at bounding box center [209, 99] width 61 height 25
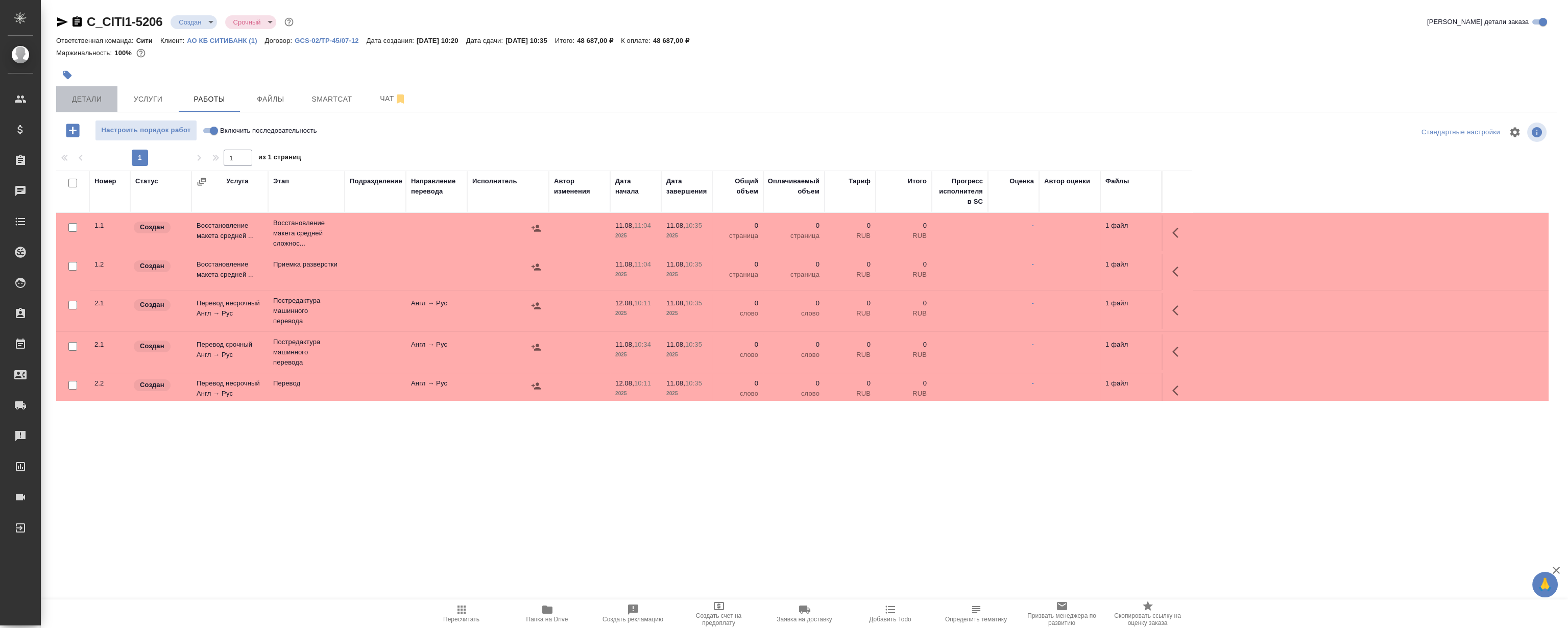
click at [100, 111] on button "Детали" at bounding box center [87, 99] width 61 height 25
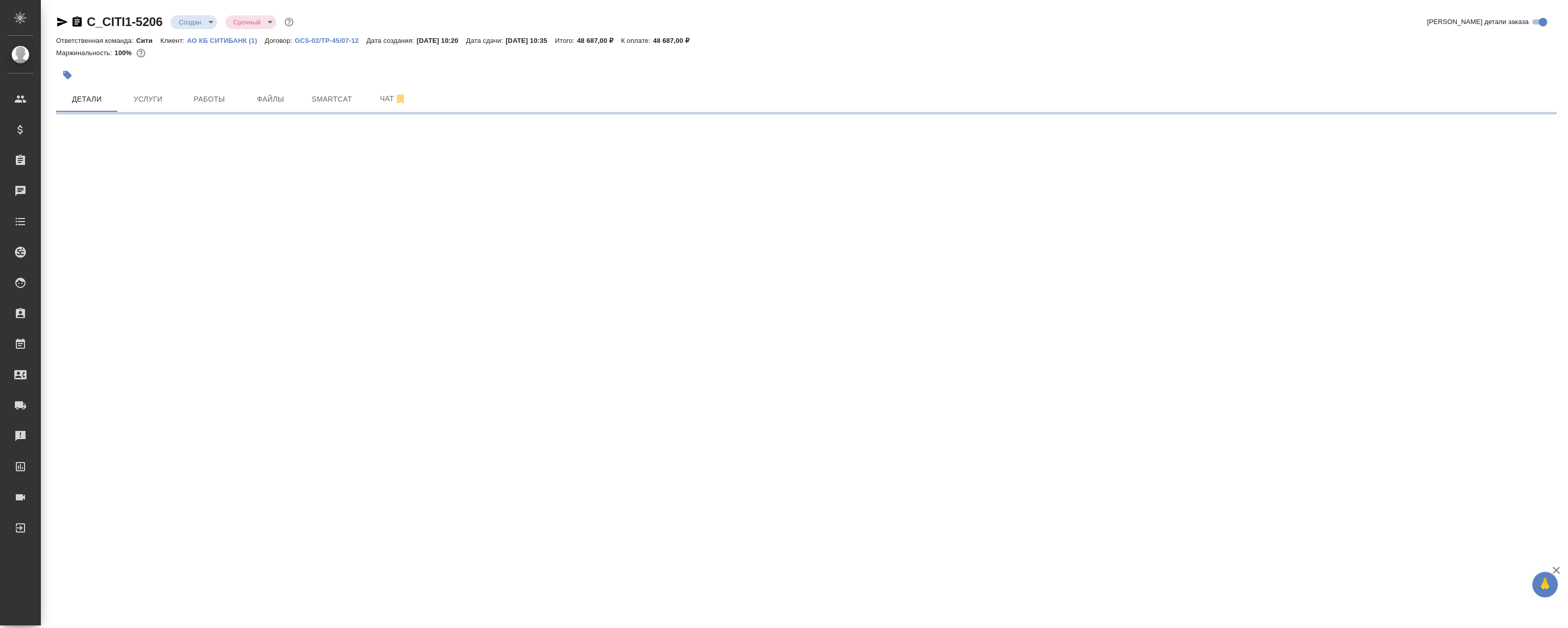
select select "RU"
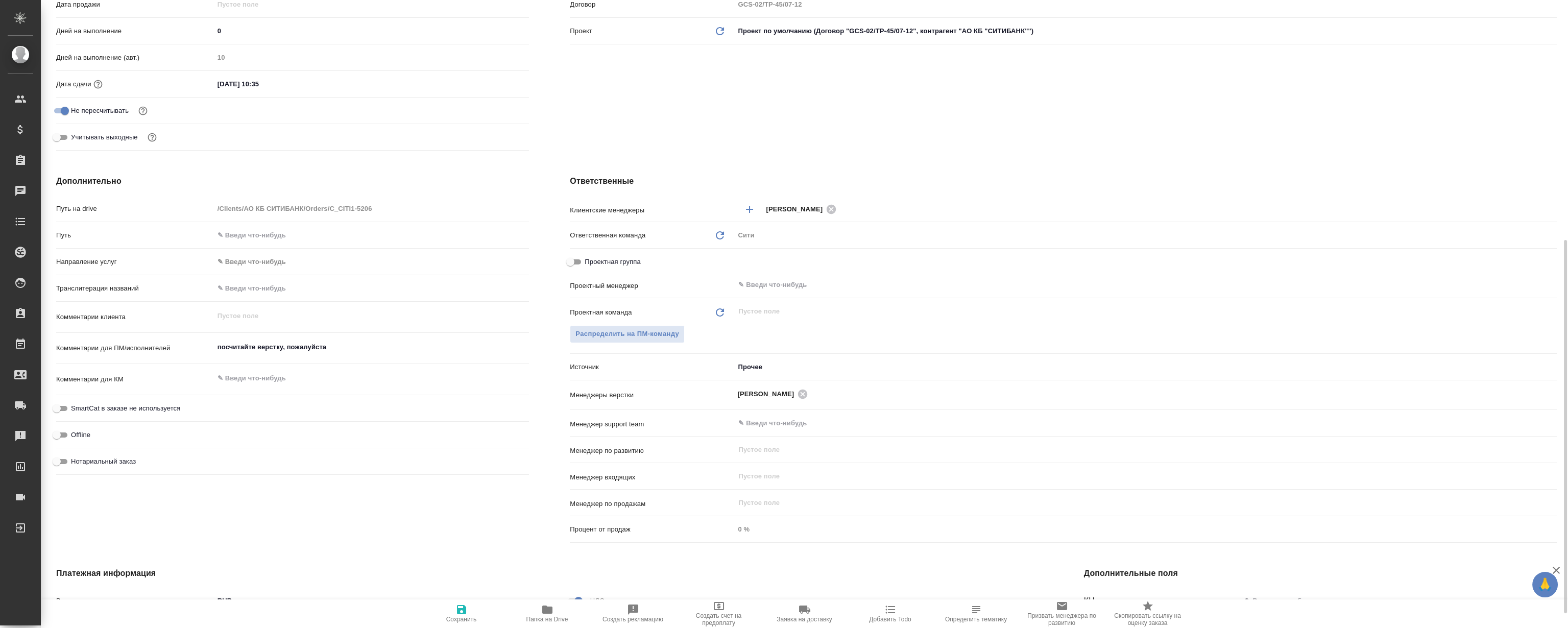
type textarea "x"
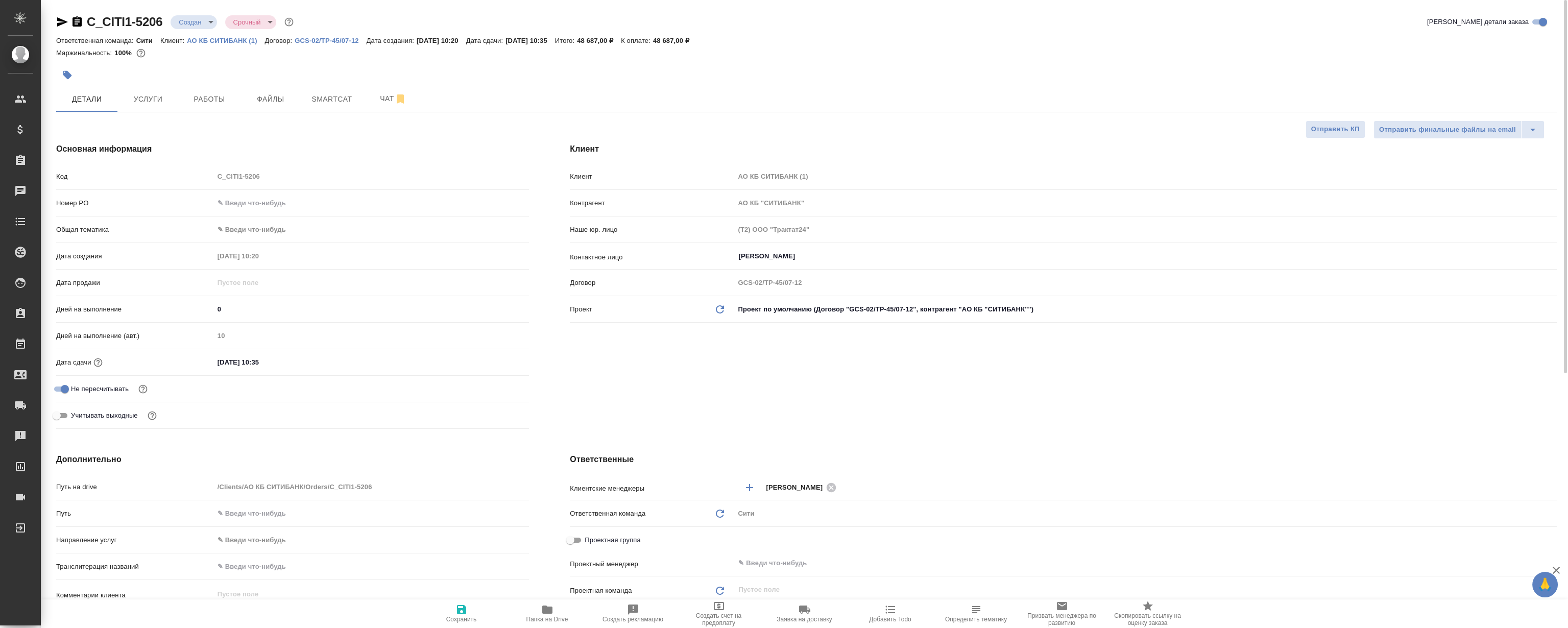
type textarea "x"
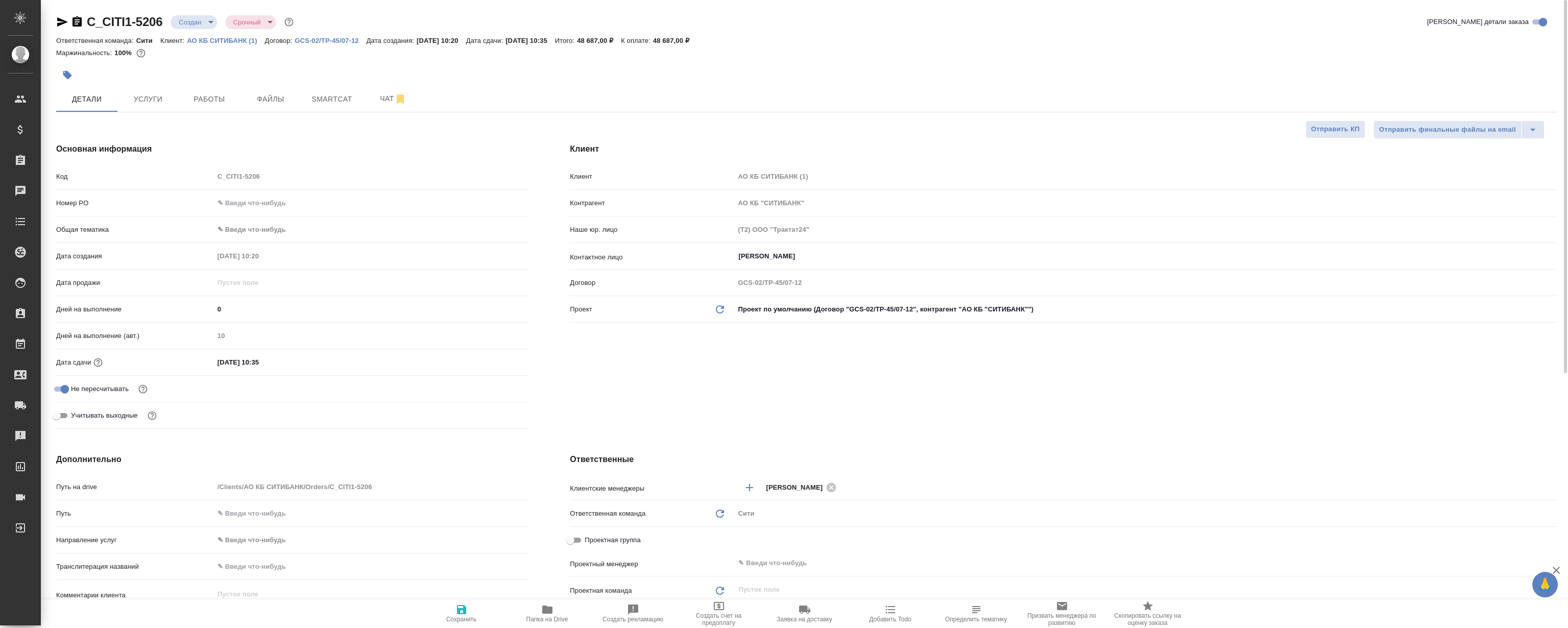
type textarea "x"
click at [382, 96] on span "Чат" at bounding box center [393, 99] width 49 height 13
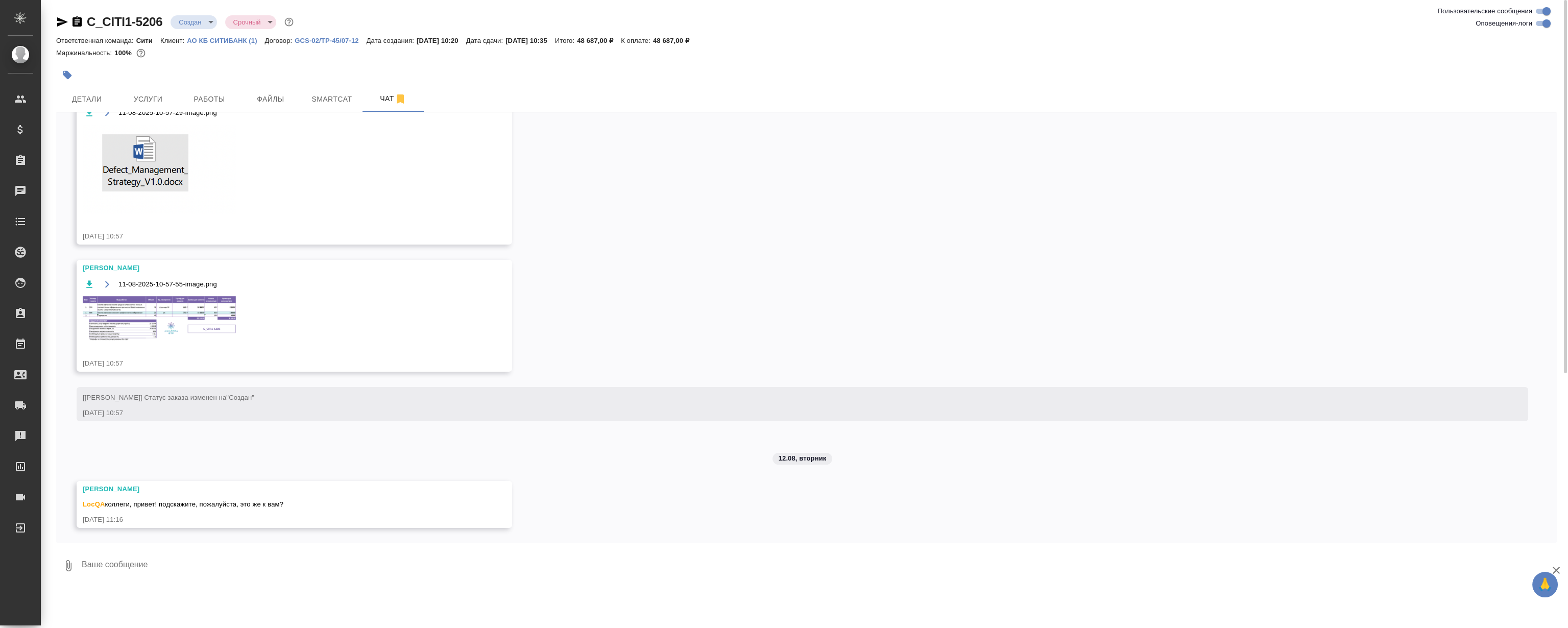
scroll to position [1351, 0]
click at [288, 575] on textarea at bounding box center [819, 565] width 1476 height 35
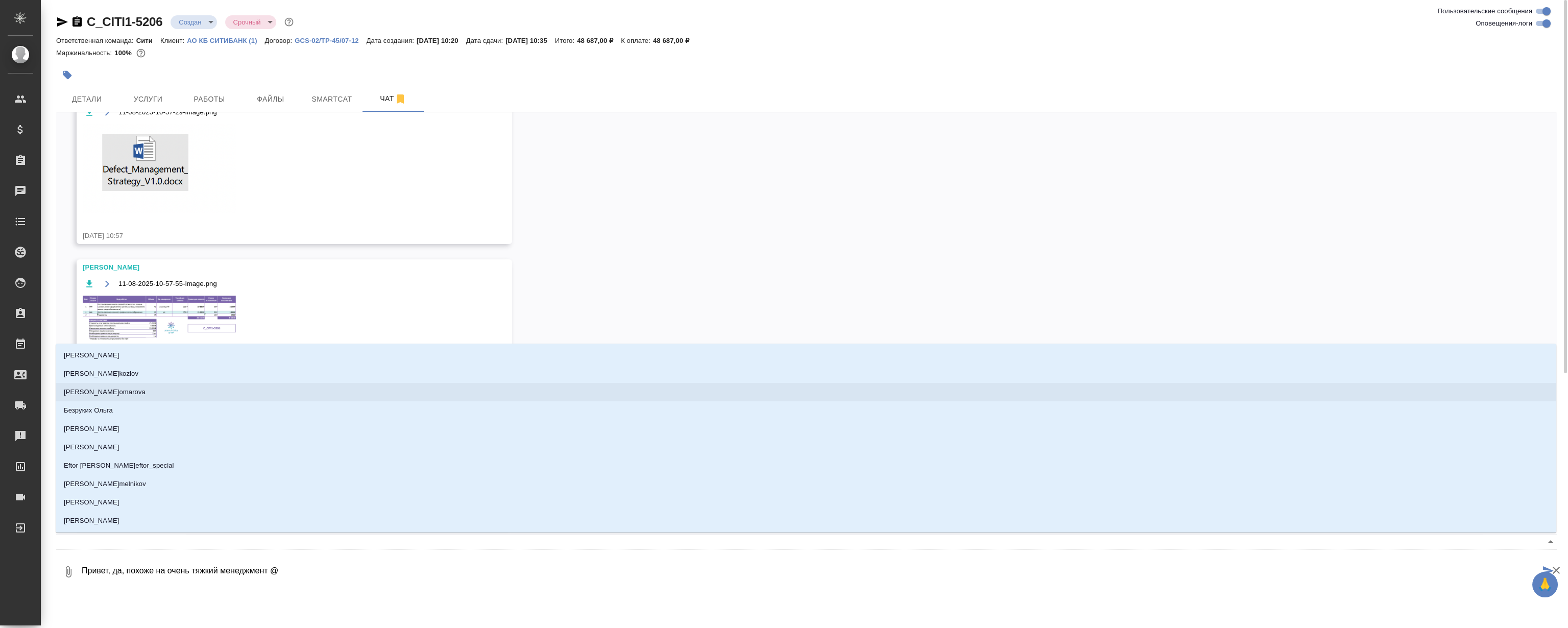
type textarea "Привет, да, похоже на очень тяжкий менеджмент @Б"
type input "Б"
type textarea "Привет, да, похоже на очень тяжкий менеджмент @БЬ"
type input "БЬ"
type textarea "Привет, да, похоже на очень тяжкий менеджмент @БЬф"
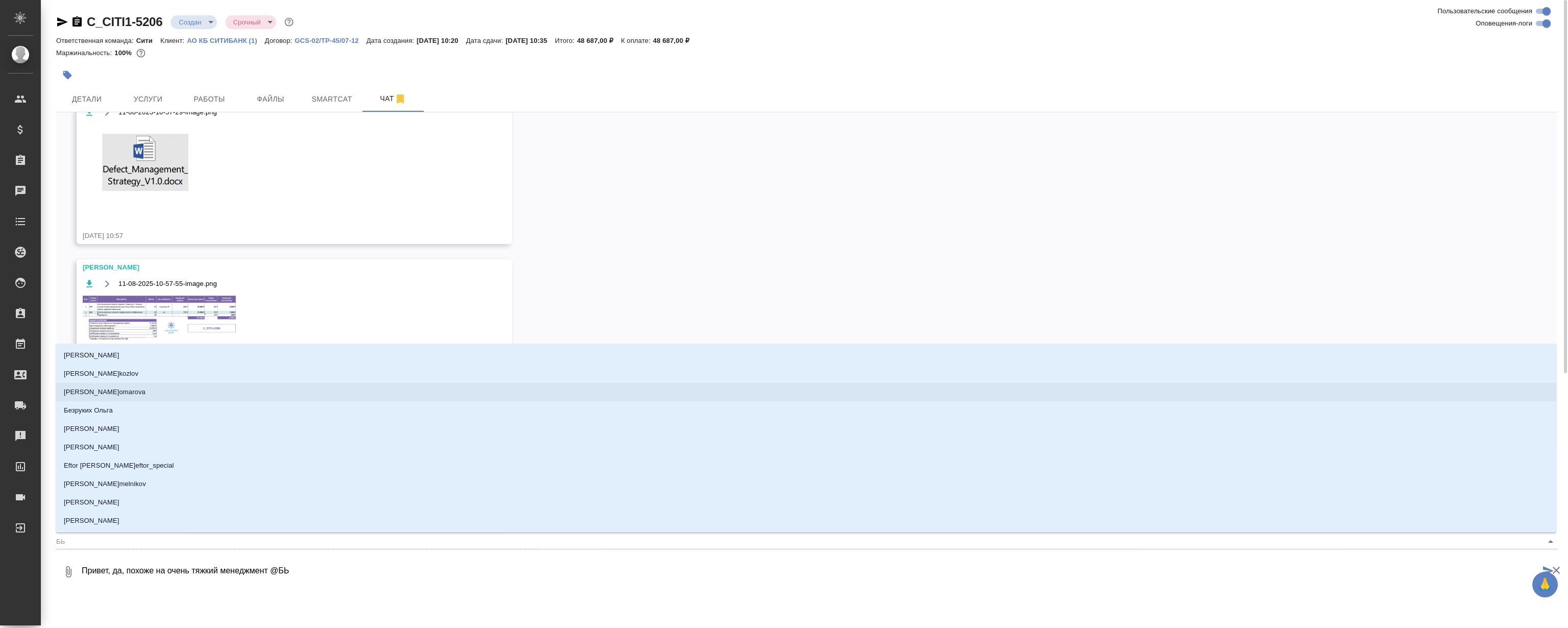
type input "БЬф"
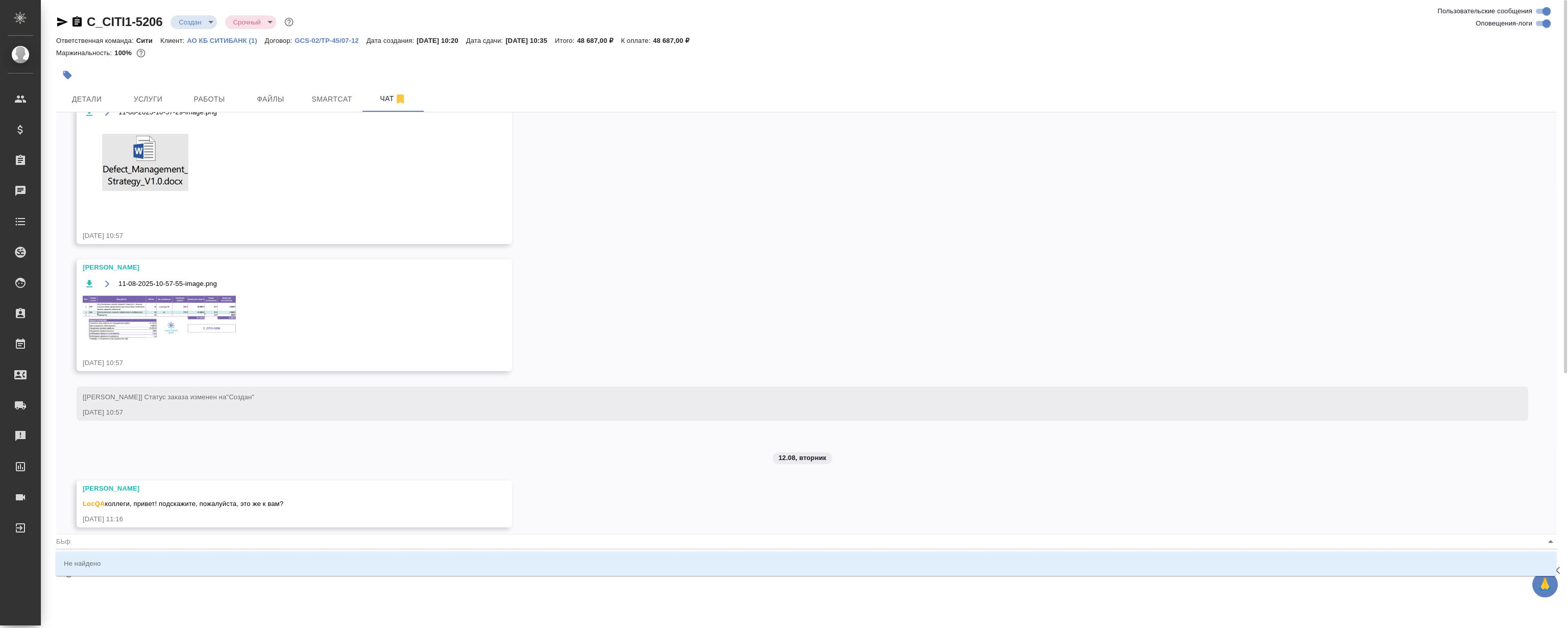
type textarea "Привет, да, похоже на очень тяжкий менеджмент @БЬ"
type input "БЬ"
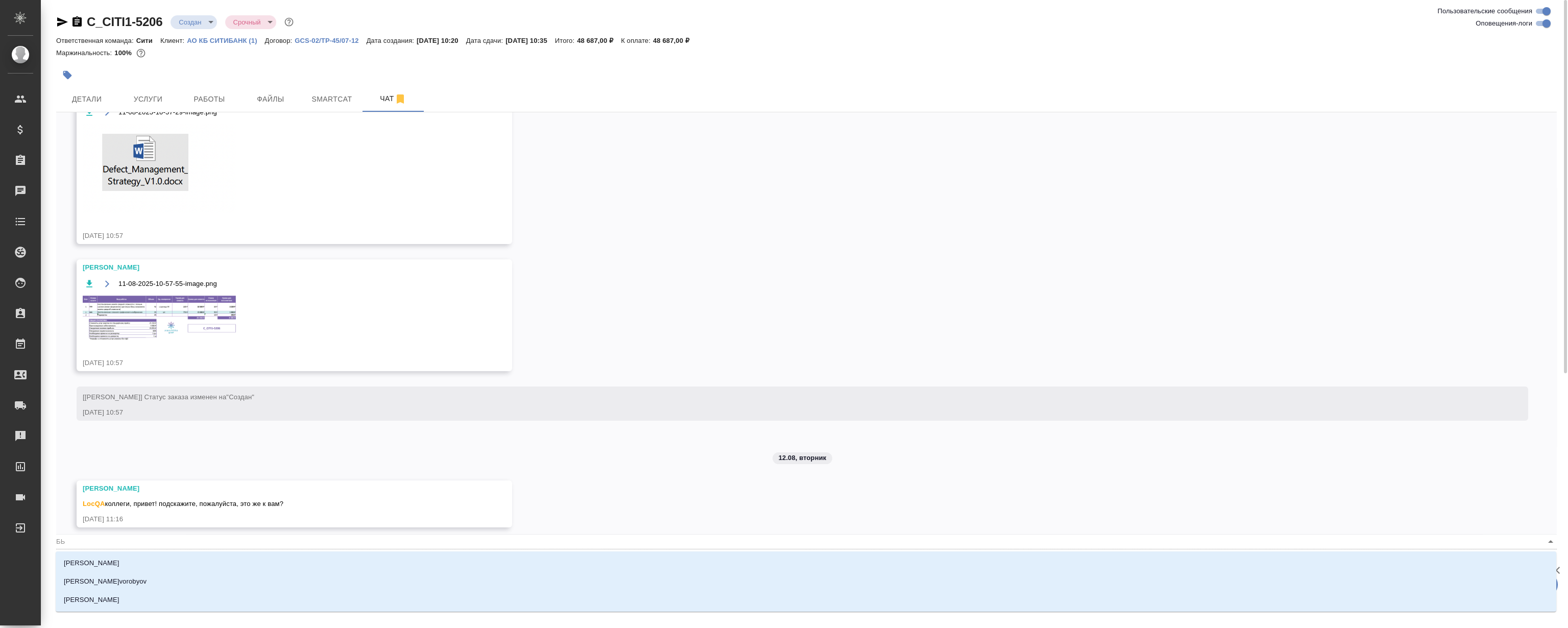
type textarea "Привет, да, похоже на очень тяжкий менеджмент @Б"
type input "Б"
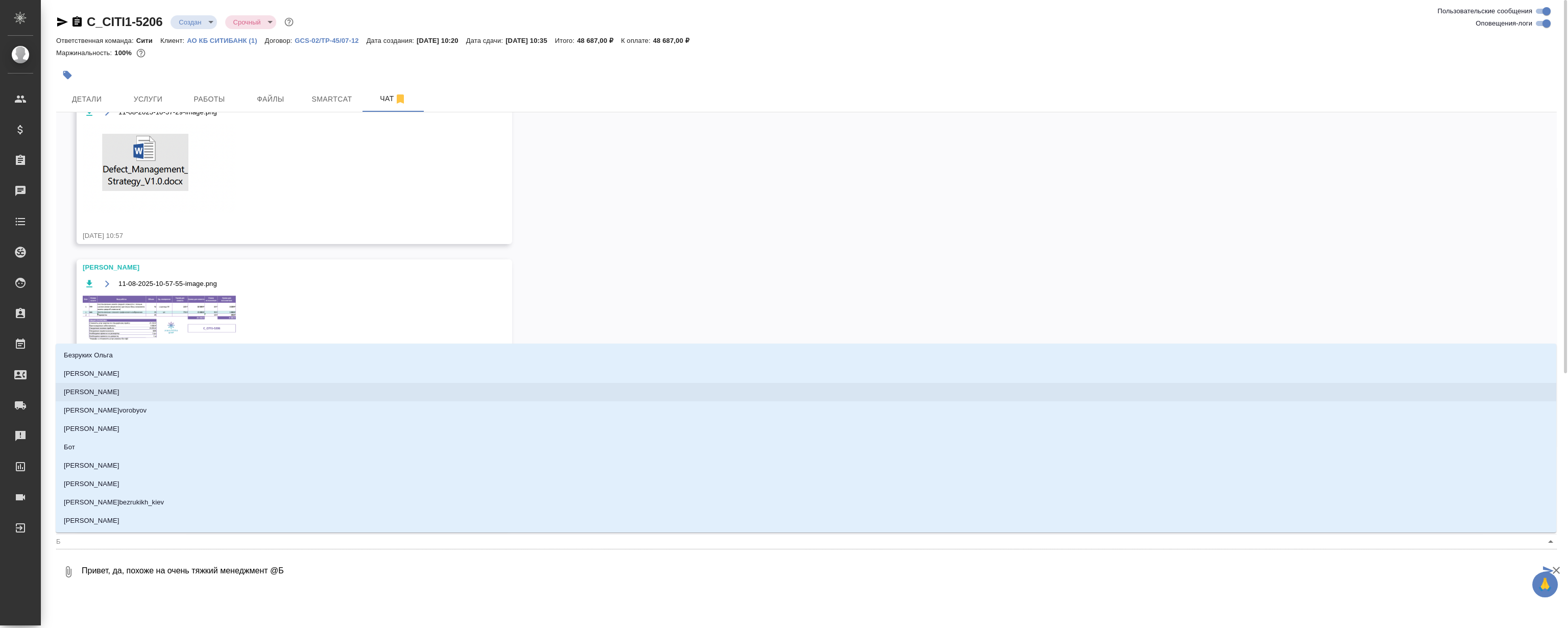
type textarea "Привет, да, похоже на очень тяжкий менеджмент @"
type textarea "Привет, да, похоже на очень тяжкий менеджмент @M"
type input "M"
type textarea "Привет, да, похоже на очень тяжкий менеджмент @Ma"
type input "Ma"
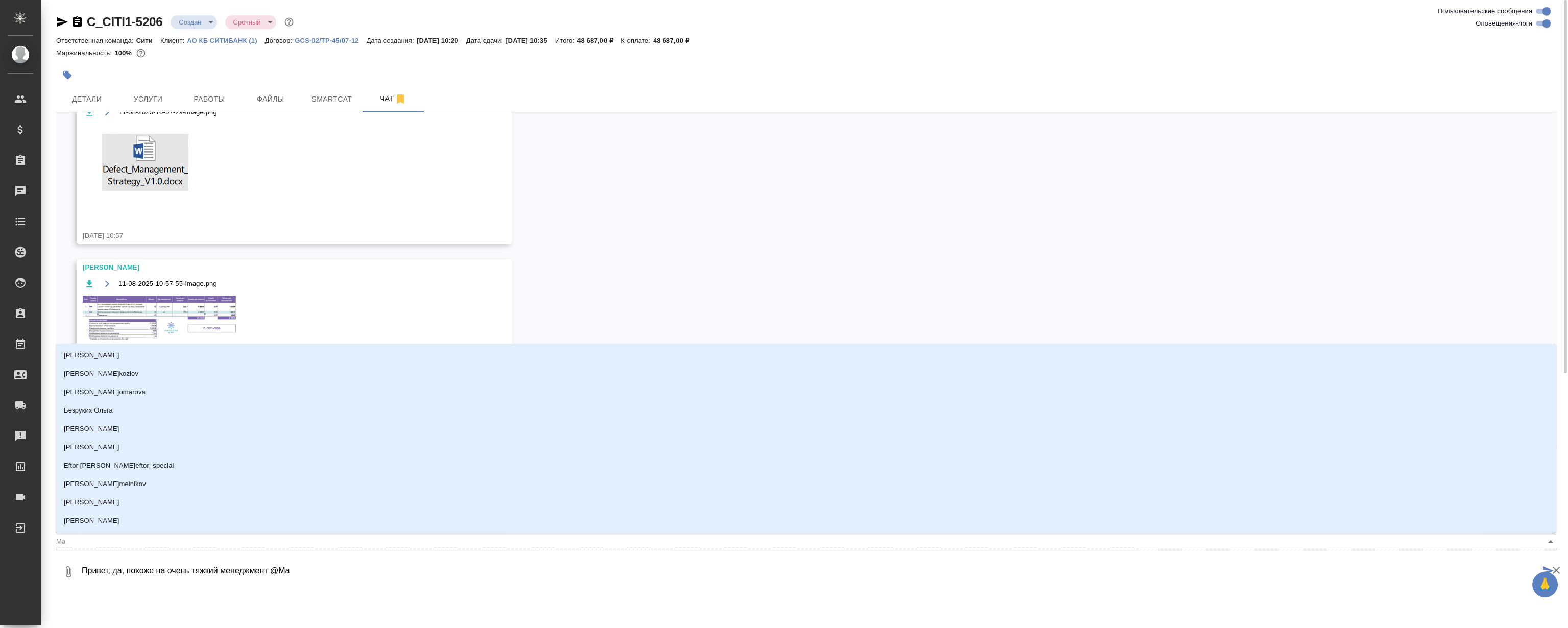
type textarea "Привет, да, похоже на очень тяжкий менеджмент @Mar"
type input "Mar"
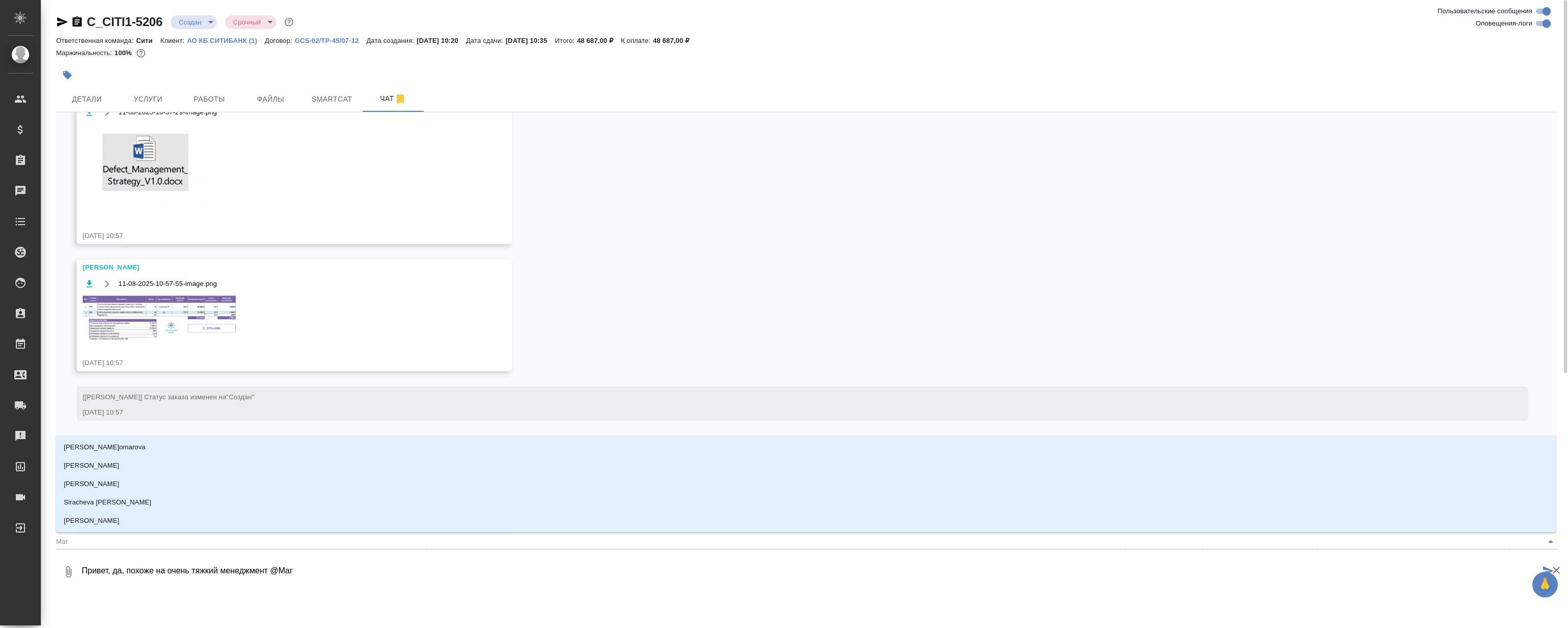
type textarea "Привет, да, похоже на очень тяжкий менеджмент @Mark"
type input "Mark"
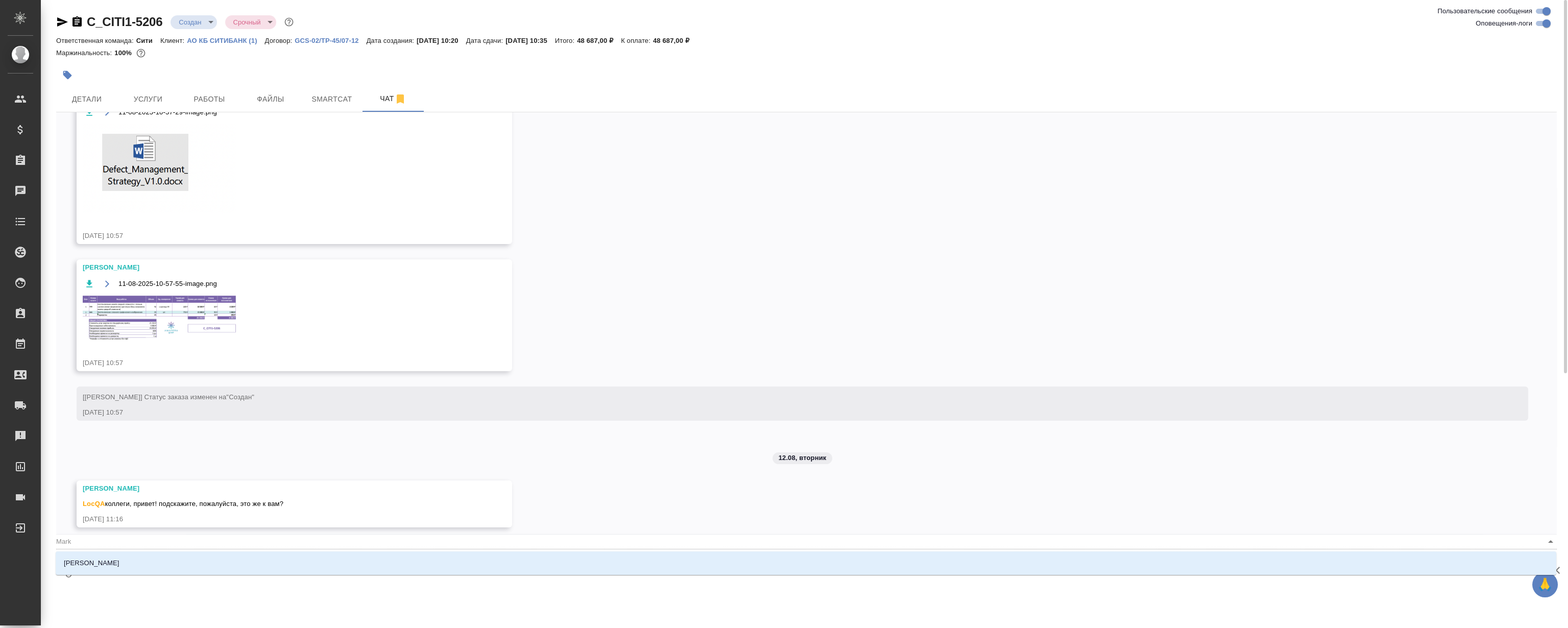
type textarea "Привет, да, похоже на очень тяжкий менеджмент @Mar"
type input "Mar"
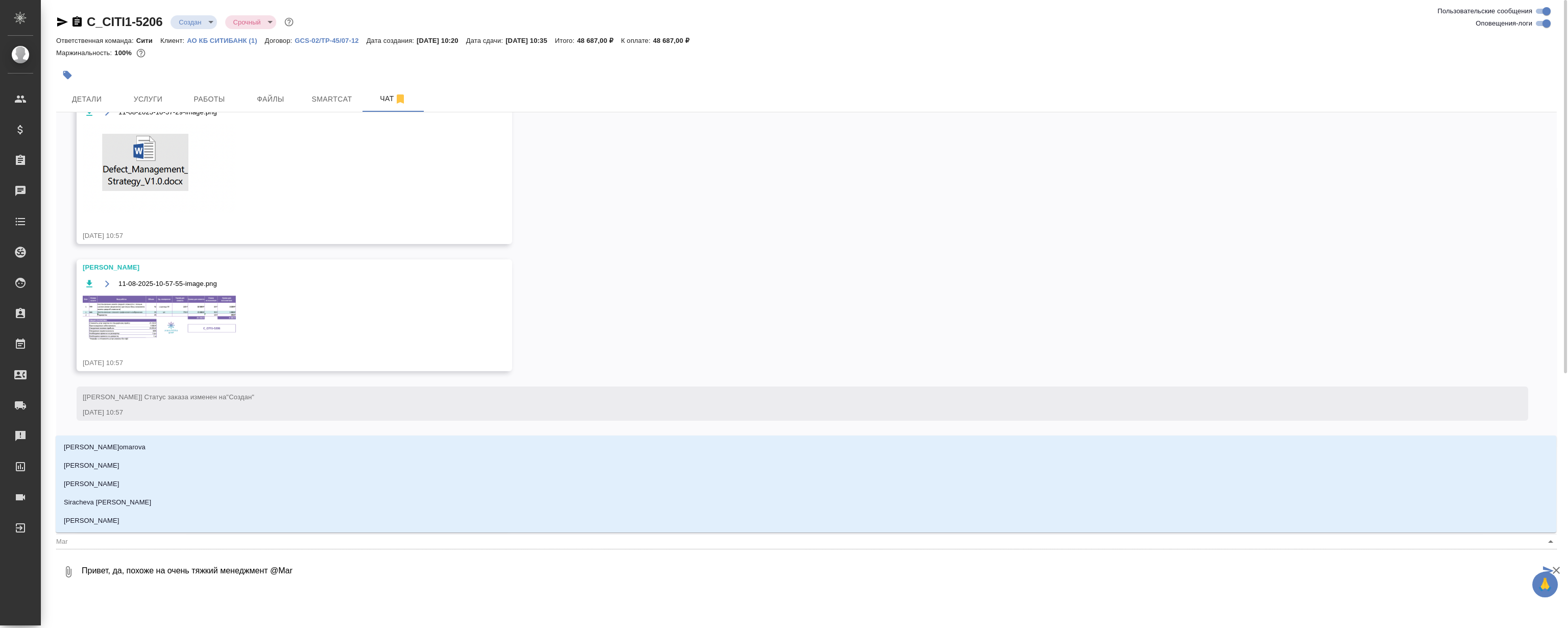
type textarea "Привет, да, похоже на очень тяжкий менеджмент @Ma"
type input "Ma"
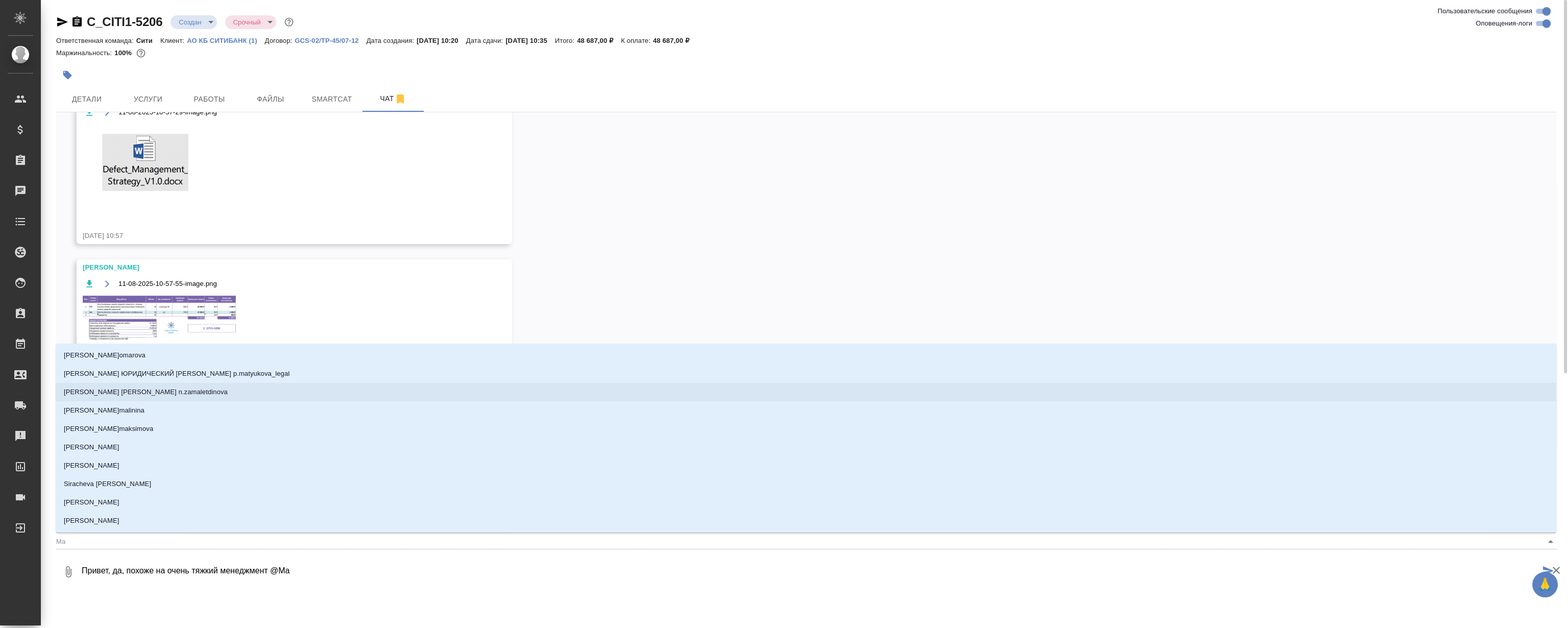
type textarea "Привет, да, похоже на очень тяжкий менеджмент @M"
type input "M"
type textarea "Привет, да, похоже на очень тяжкий менеджмент @"
type textarea "Привет, да, похоже на очень тяжкий менеджмент @М"
type input "М"
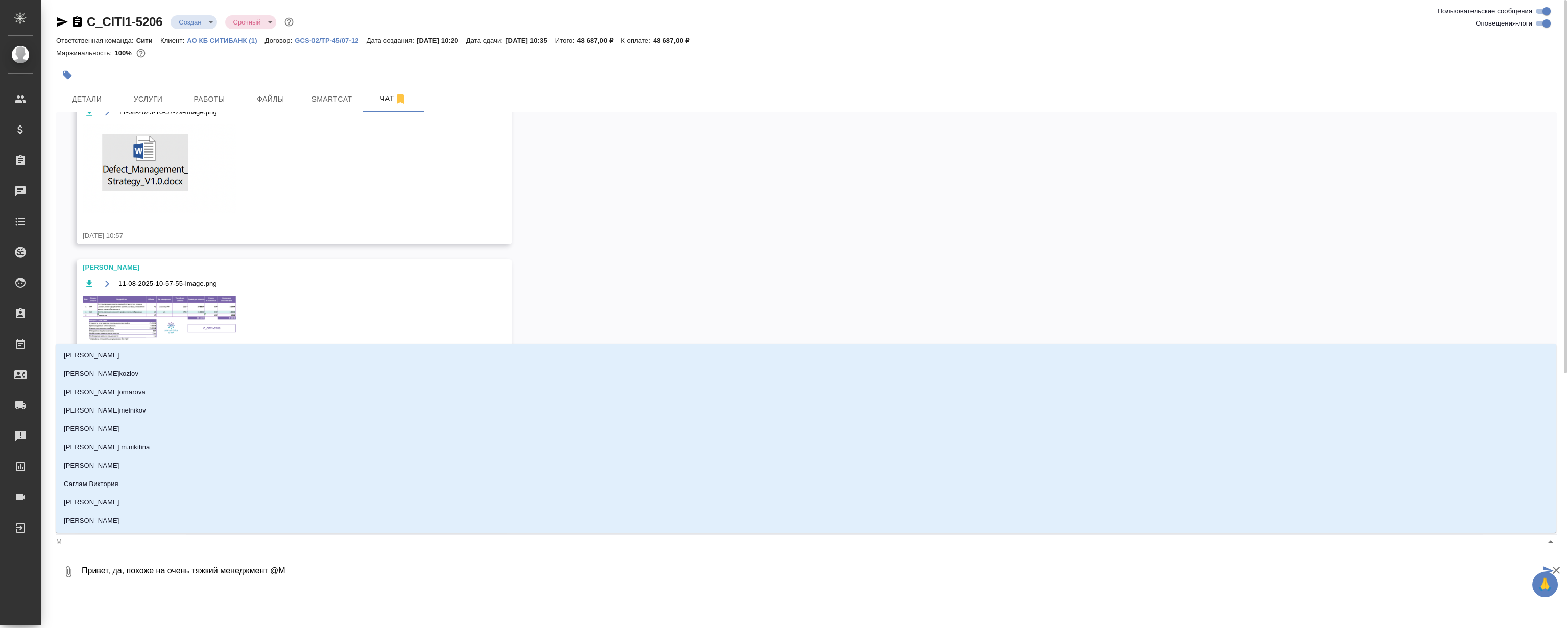
type textarea "Привет, да, похоже на очень тяжкий менеджмент @Ма"
type input "Ма"
type textarea "Привет, да, похоже на очень тяжкий менеджмент @Мар"
type input "Мар"
type textarea "Привет, да, похоже на очень тяжкий менеджмент @Марк"
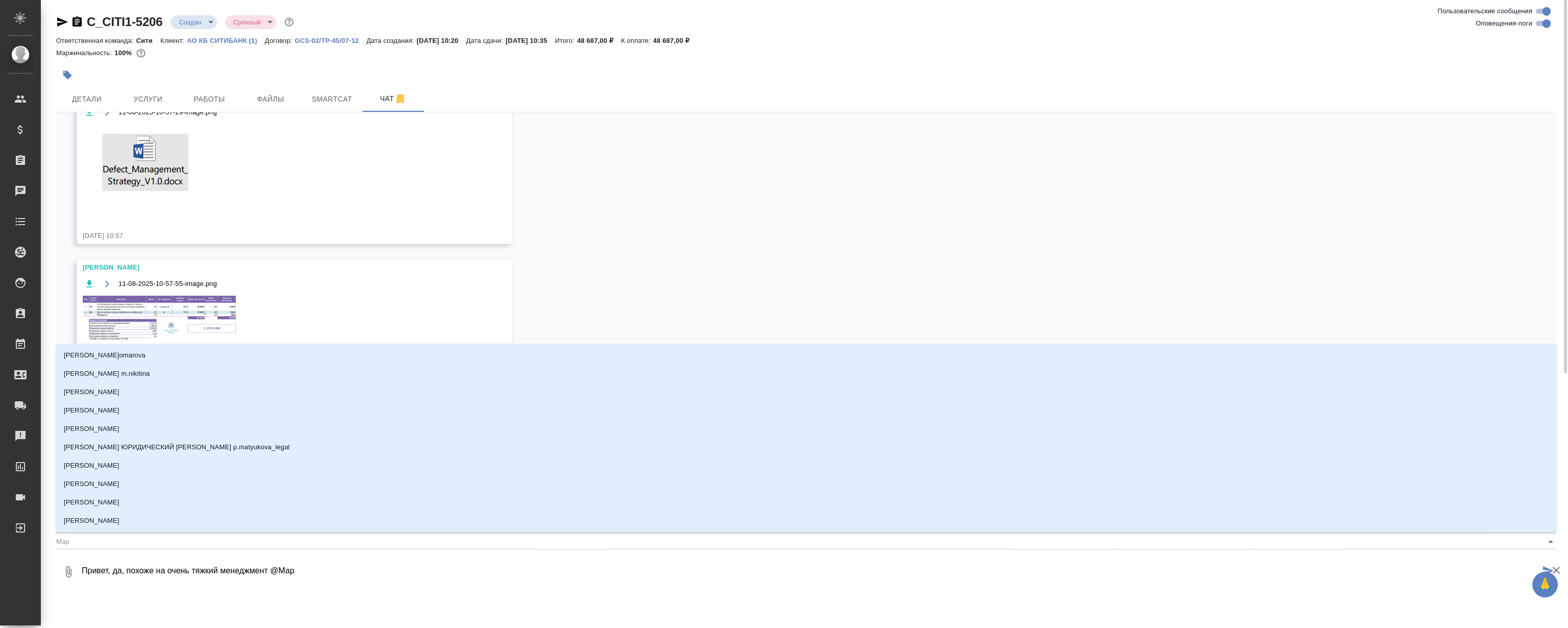
type input "Марк"
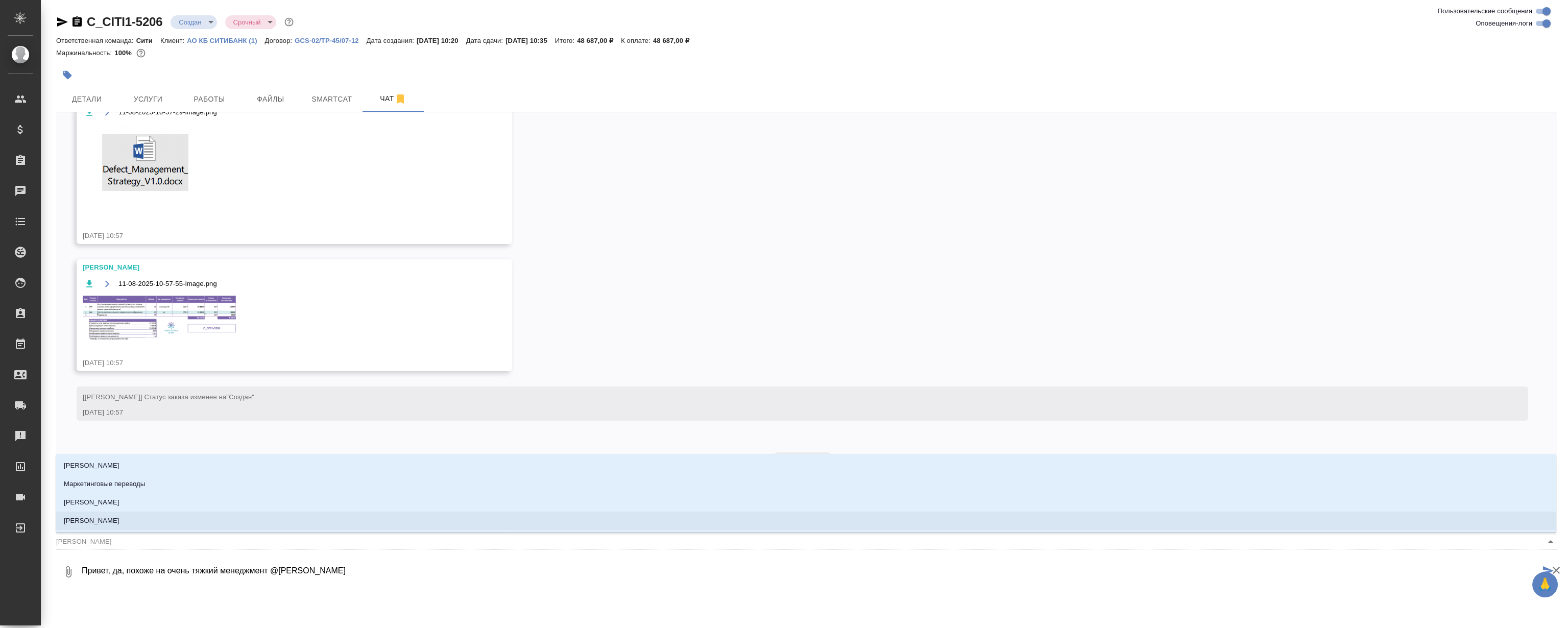
click at [217, 523] on li "Муталимов Марк" at bounding box center [806, 520] width 1501 height 18
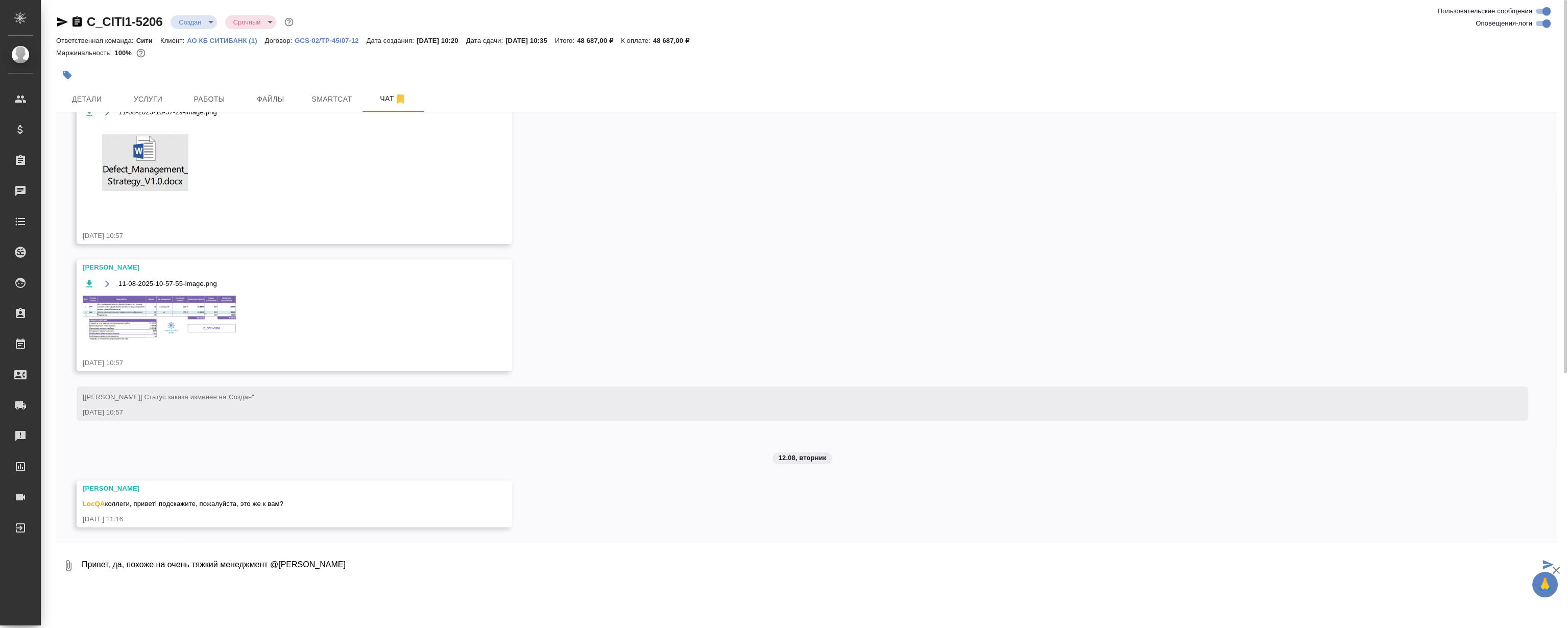
type textarea "Привет, да, похоже на очень тяжкий менеджмент @Муталимов Марк"
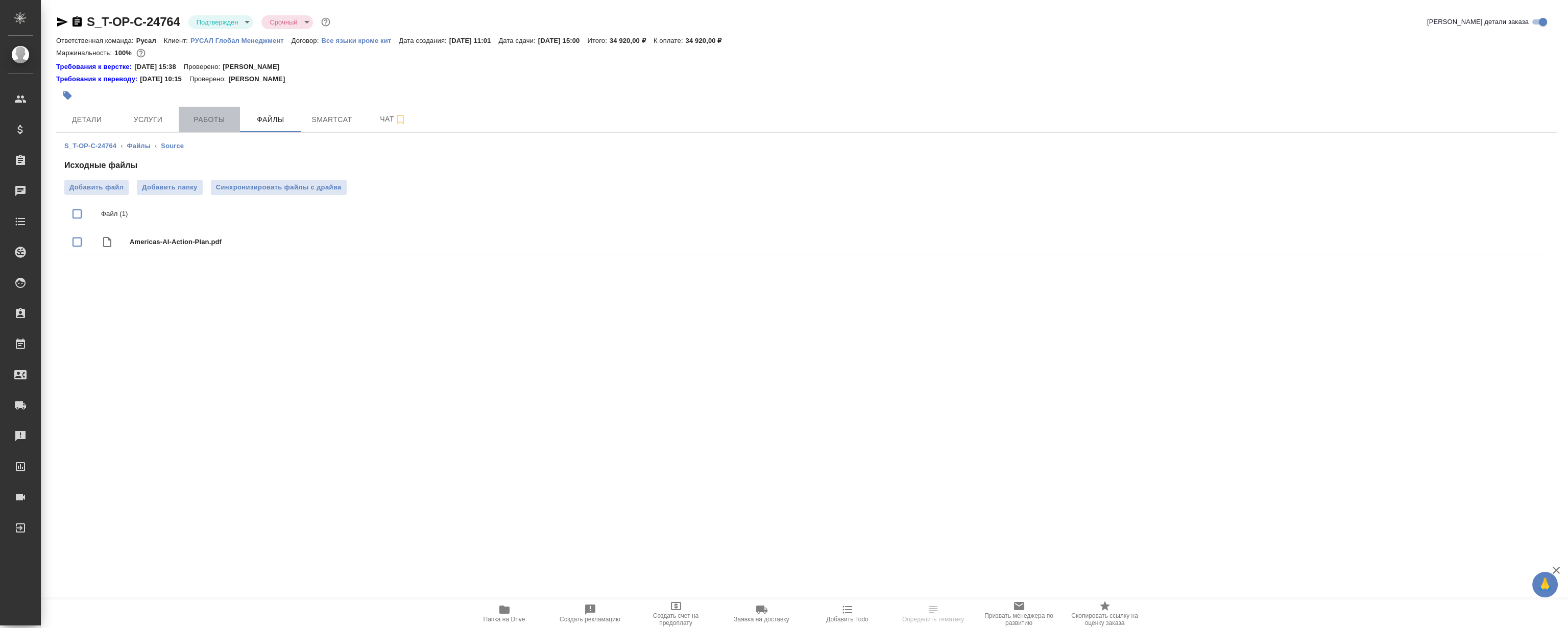
click at [225, 115] on span "Работы" at bounding box center [209, 119] width 49 height 13
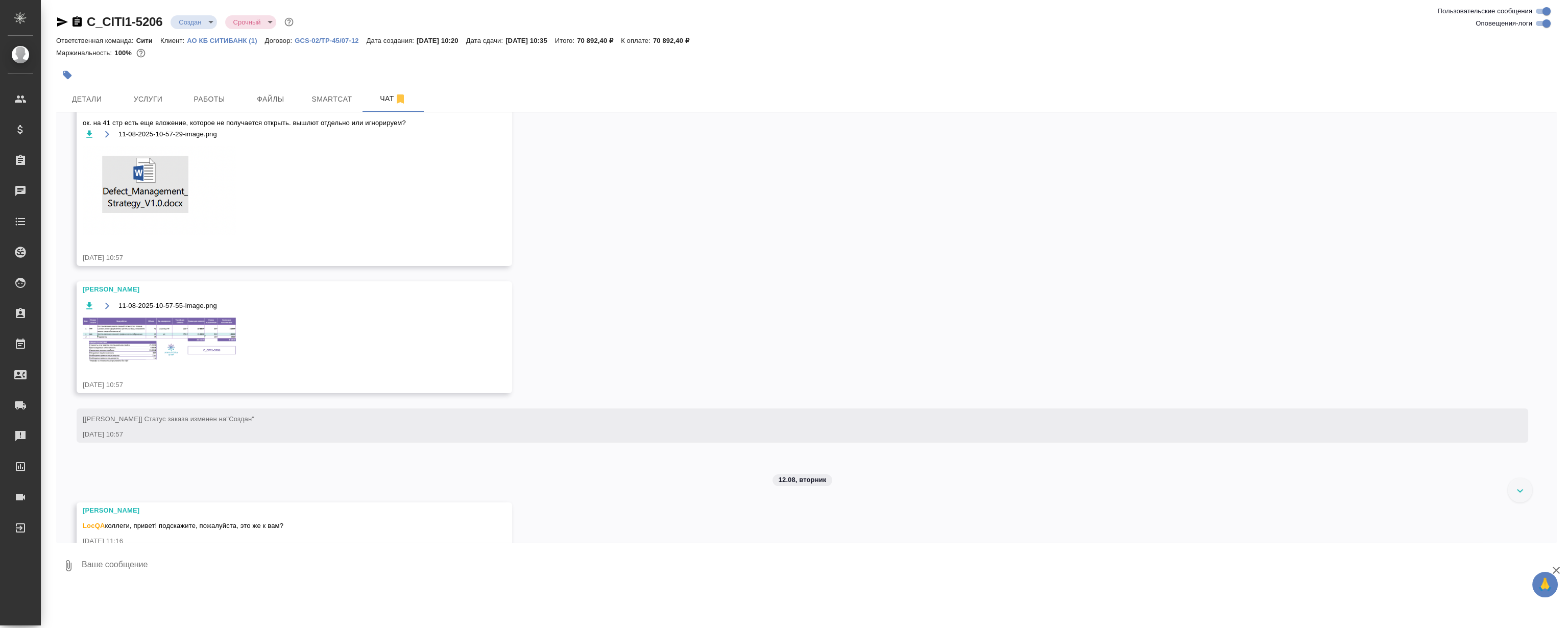
click at [808, 187] on div "11.08, понедельник [Лямина Надежда] Клиент оставил комментарий: "ответственная …" at bounding box center [807, 327] width 1501 height 430
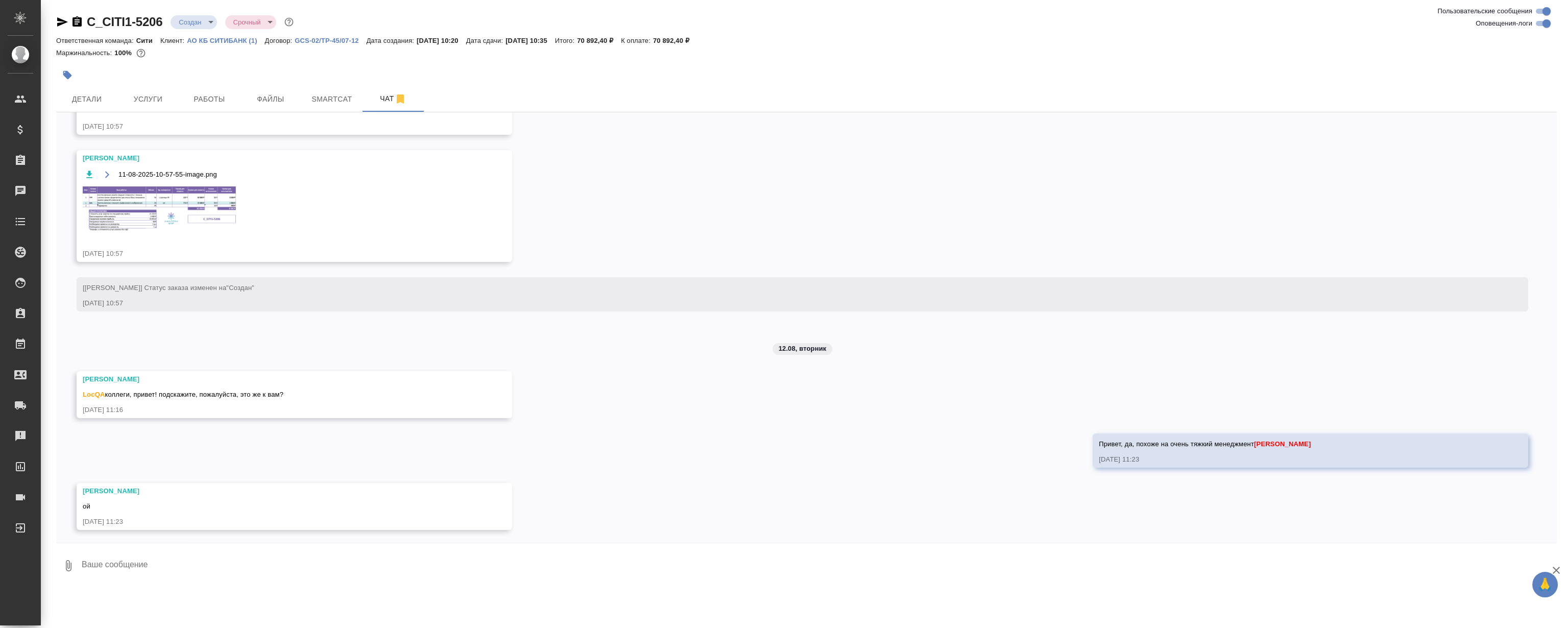
scroll to position [1463, 0]
click at [642, 395] on div "11.08, понедельник [Лямина Надежда] Клиент оставил комментарий: "ответственная …" at bounding box center [807, 327] width 1501 height 430
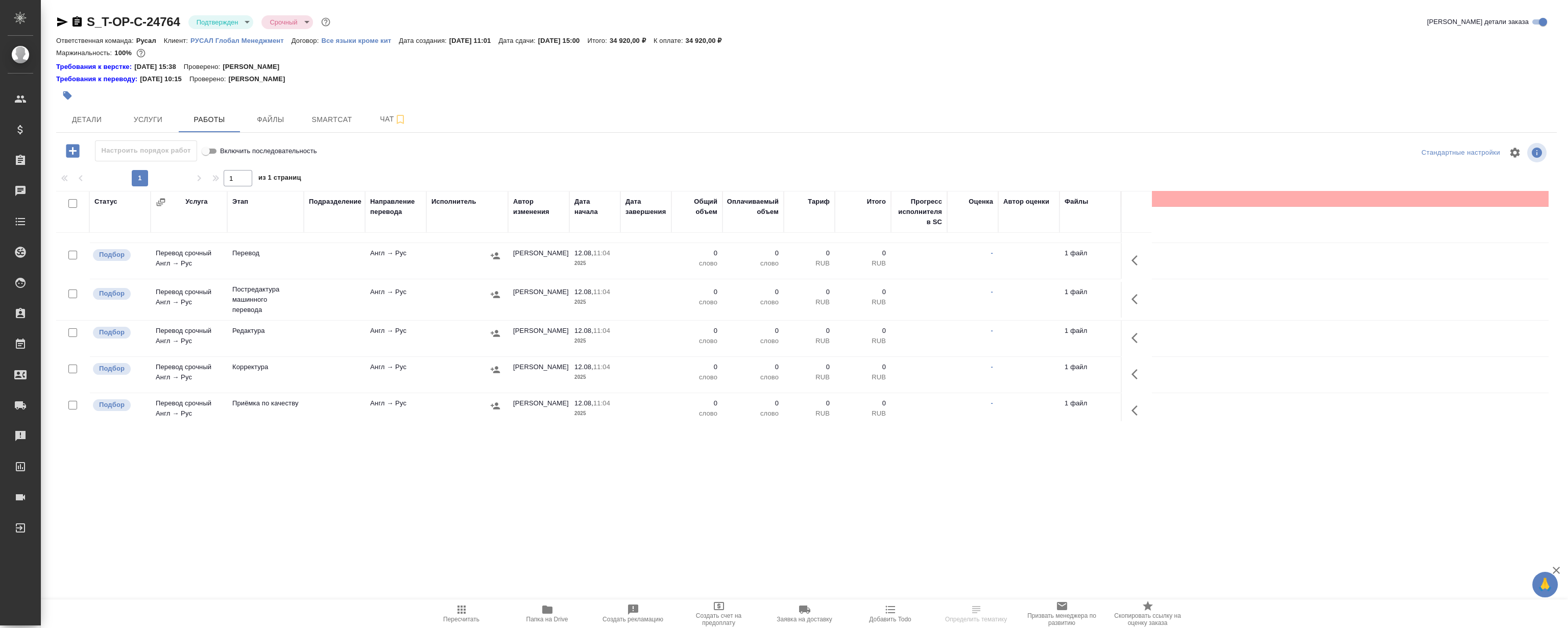
scroll to position [184, 0]
